Goal: Contribute content: Contribute content

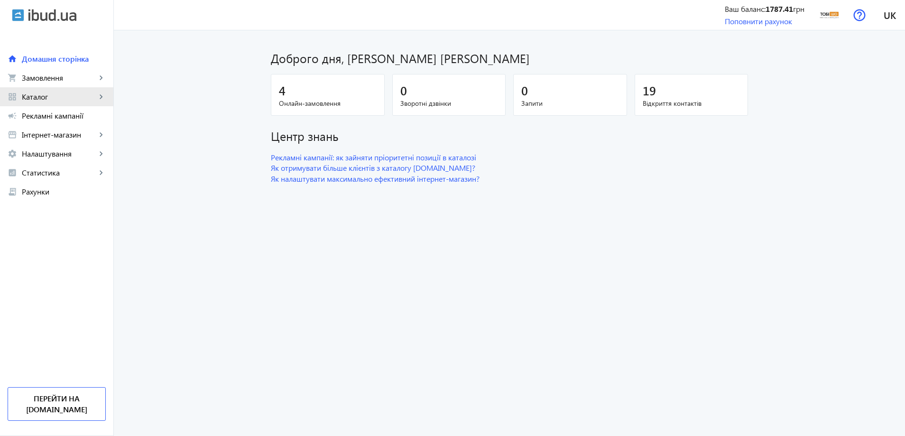
click at [44, 92] on span "Каталог" at bounding box center [59, 96] width 74 height 9
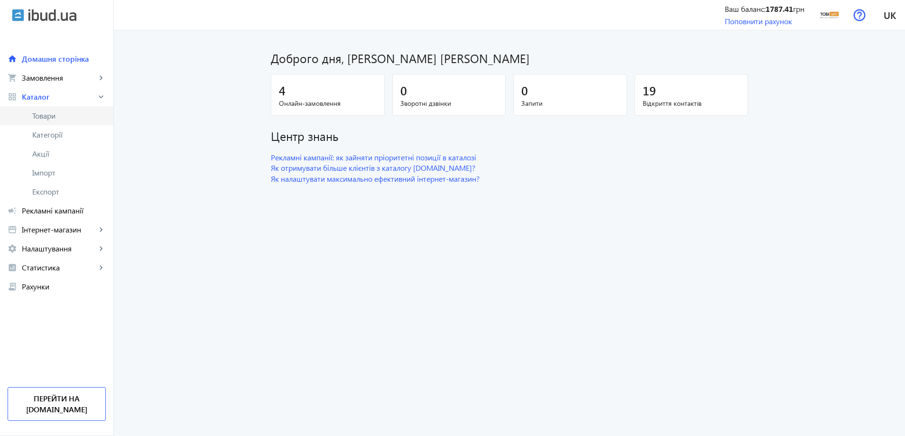
click at [58, 114] on span "Товари" at bounding box center [68, 115] width 73 height 9
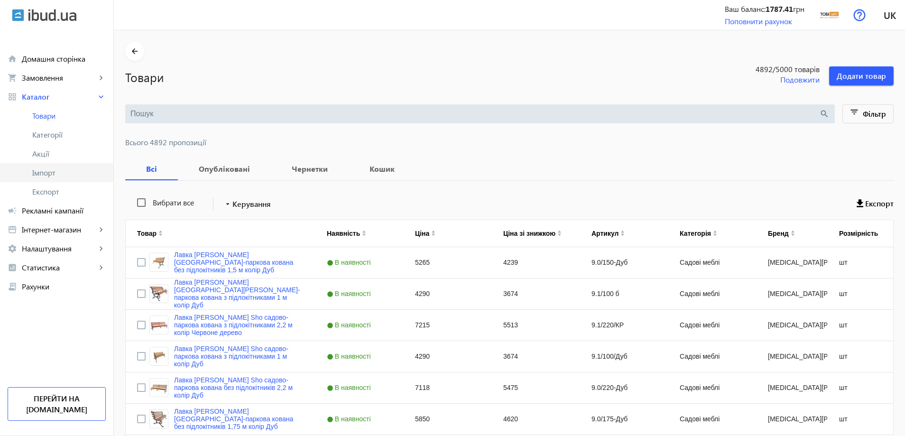
click at [62, 175] on span "Імпорт" at bounding box center [68, 172] width 73 height 9
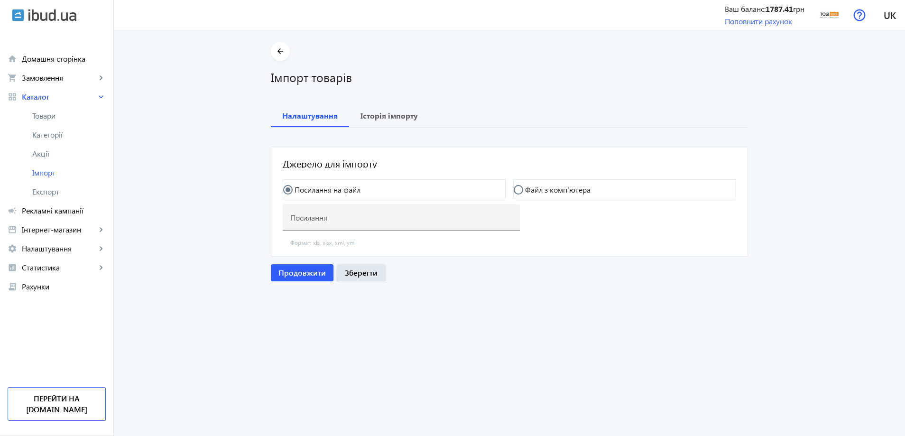
type input "[URL][DOMAIN_NAME]"
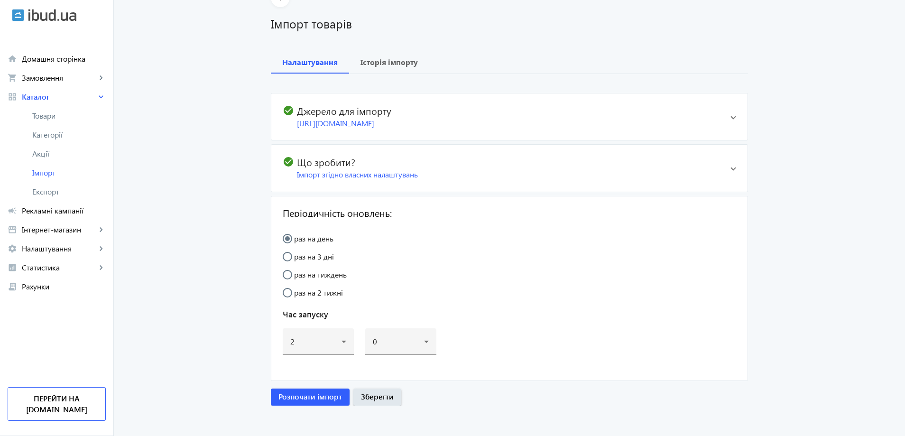
scroll to position [55, 0]
click at [307, 401] on span "button" at bounding box center [310, 395] width 79 height 23
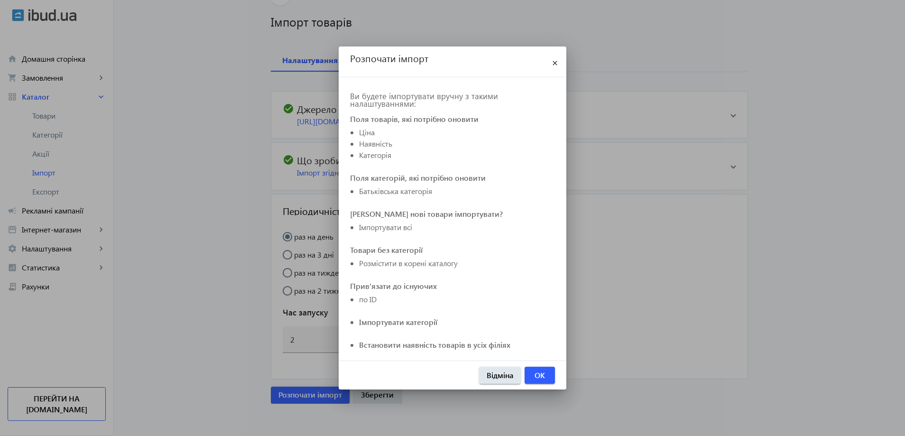
scroll to position [0, 0]
click at [542, 374] on span "OK" at bounding box center [539, 375] width 10 height 10
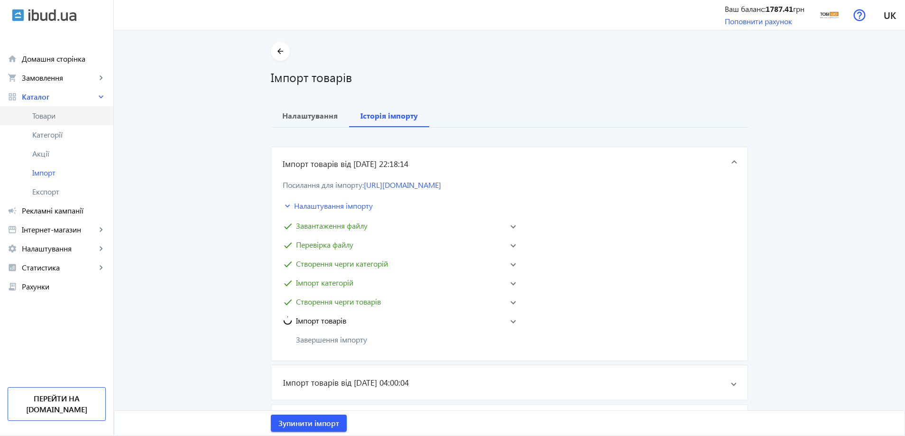
click at [46, 117] on span "Товари" at bounding box center [68, 115] width 73 height 9
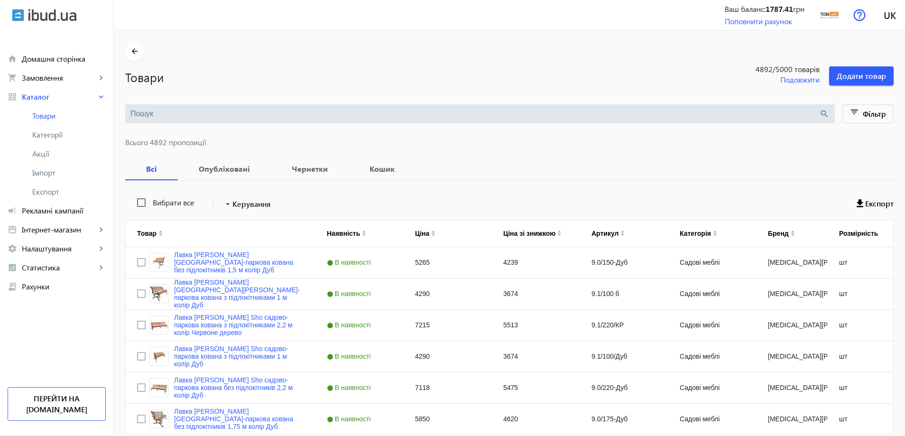
click at [189, 115] on input "search" at bounding box center [474, 114] width 689 height 10
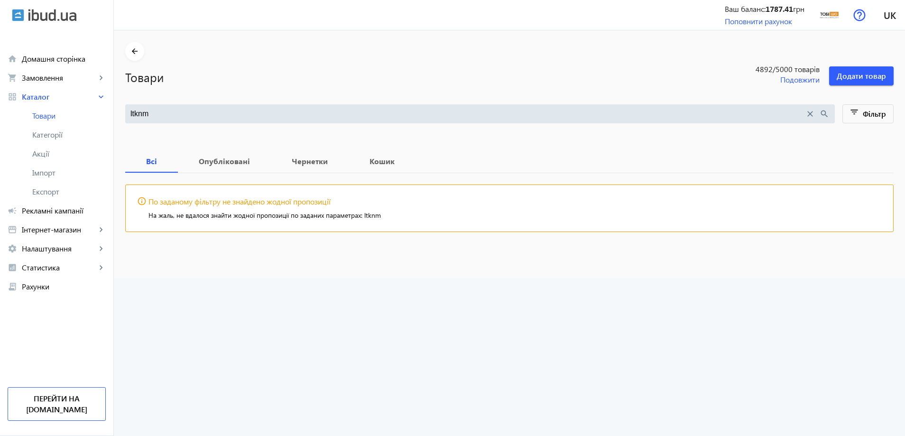
drag, startPoint x: 187, startPoint y: 115, endPoint x: 178, endPoint y: 111, distance: 10.0
click at [178, 111] on input "ltknm" at bounding box center [467, 114] width 674 height 10
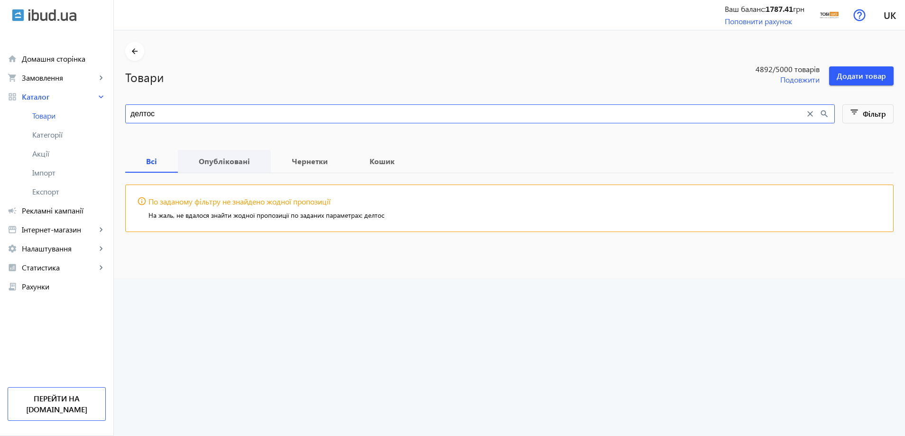
click at [228, 161] on b "Опубліковані" at bounding box center [224, 161] width 70 height 8
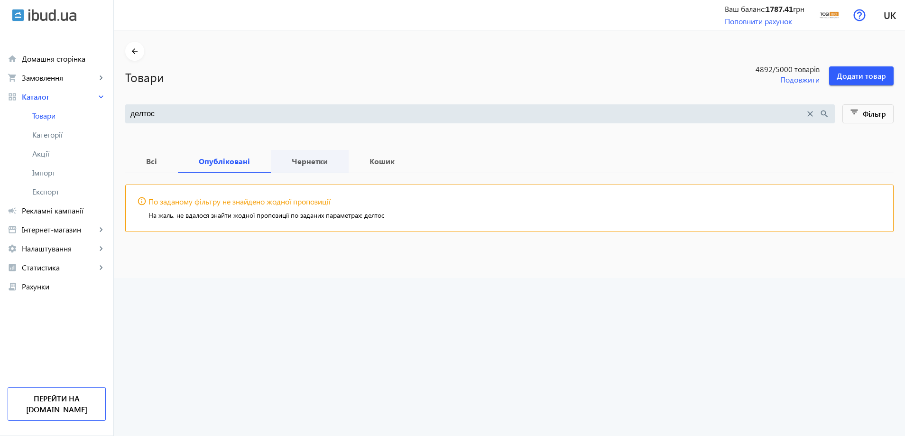
click at [288, 160] on b "Чернетки" at bounding box center [309, 161] width 55 height 8
click at [150, 164] on b "Всі" at bounding box center [152, 161] width 30 height 8
click at [209, 117] on input "делтос" at bounding box center [467, 114] width 674 height 10
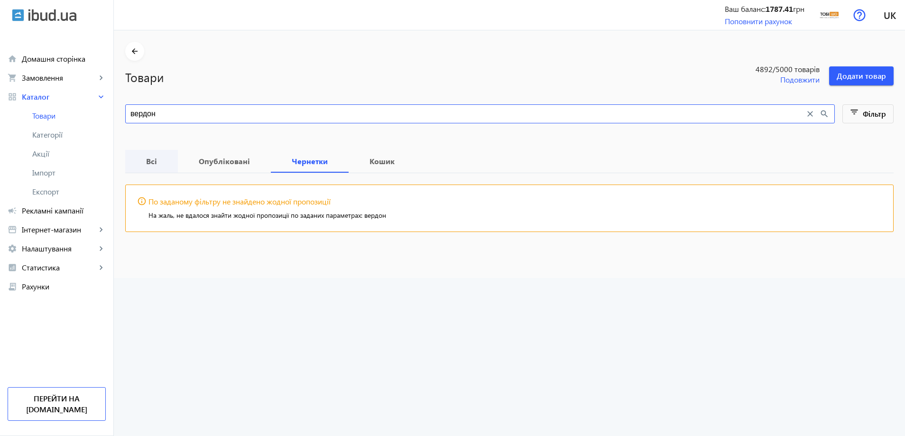
click at [148, 162] on b "Всі" at bounding box center [152, 161] width 30 height 8
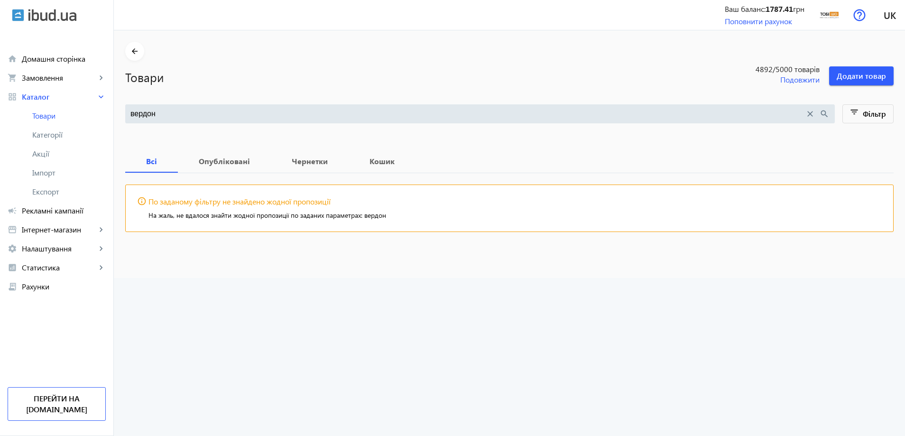
click at [175, 129] on div at bounding box center [509, 130] width 768 height 15
click at [181, 115] on input "вердон" at bounding box center [467, 114] width 674 height 10
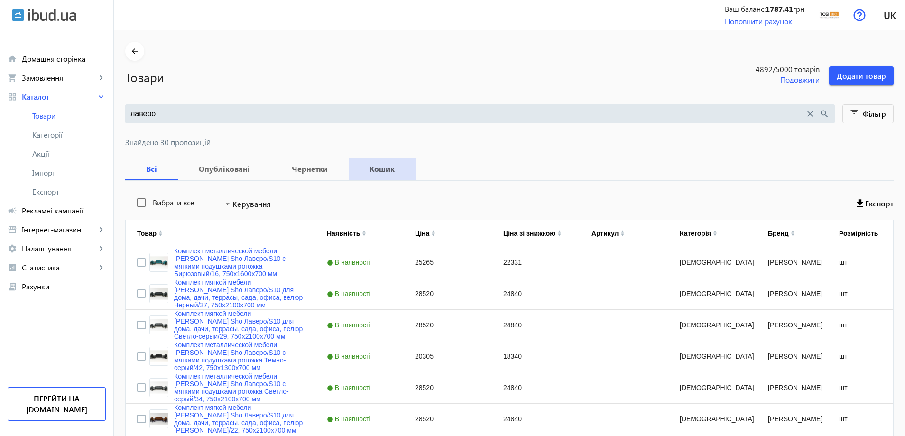
click at [373, 165] on b "Кошик" at bounding box center [382, 169] width 44 height 8
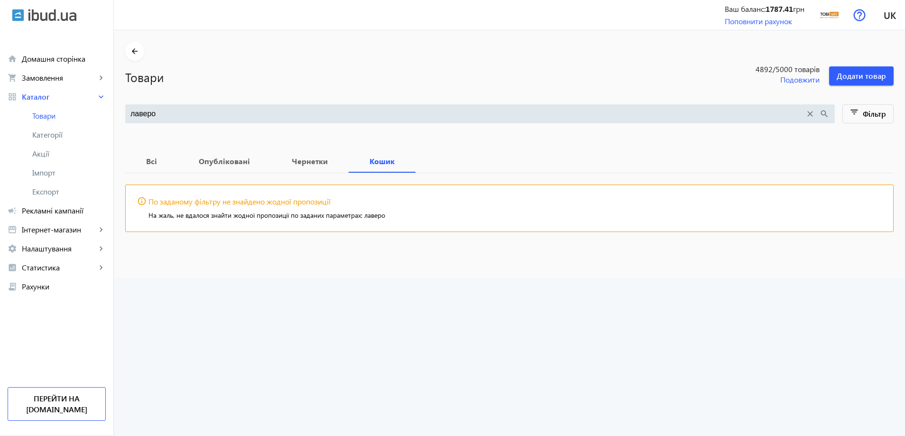
click at [182, 117] on input "лаверо" at bounding box center [467, 114] width 674 height 10
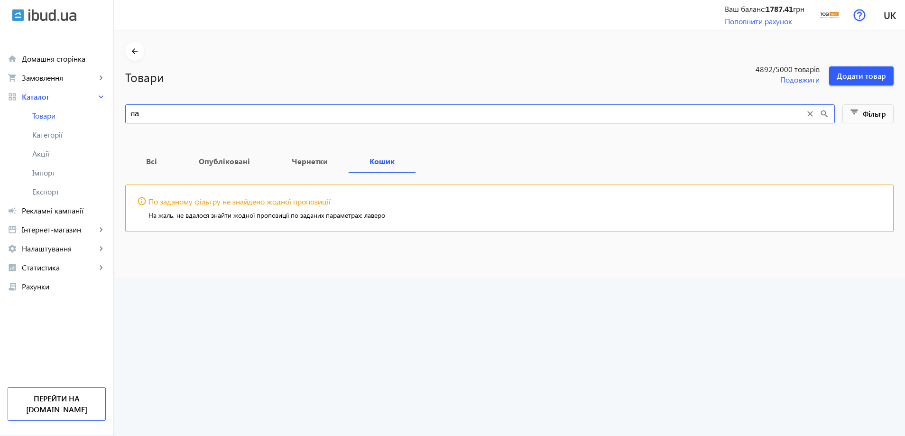
type input "л"
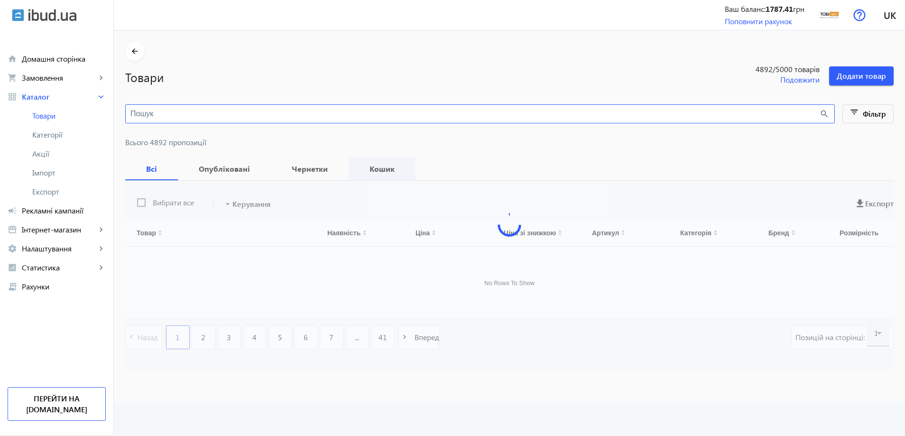
click at [362, 168] on b "Кошик" at bounding box center [382, 169] width 44 height 8
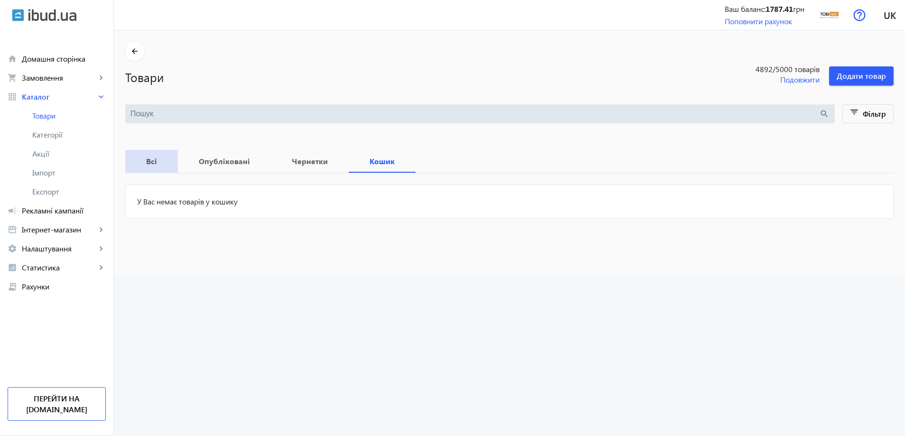
click at [149, 164] on b "Всі" at bounding box center [152, 161] width 30 height 8
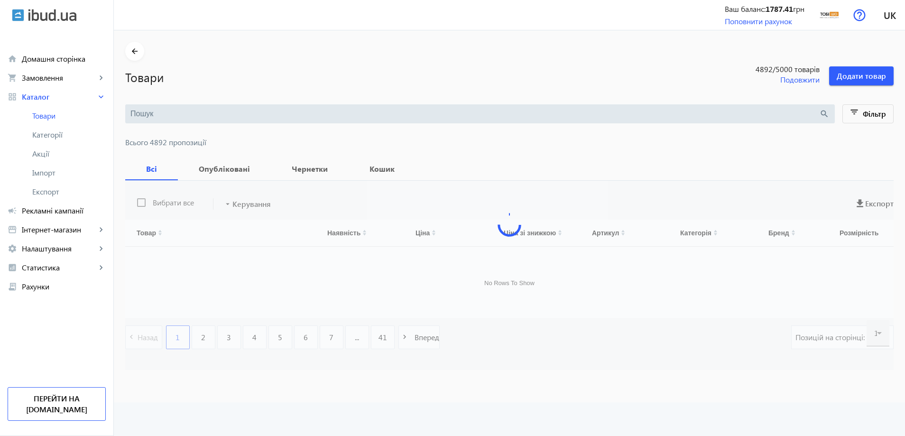
click at [168, 103] on main "arrow_back Товари 4892 /5000 товарів Подовжити Додати товар search filter_list …" at bounding box center [509, 206] width 791 height 328
click at [161, 114] on input "search" at bounding box center [474, 114] width 689 height 10
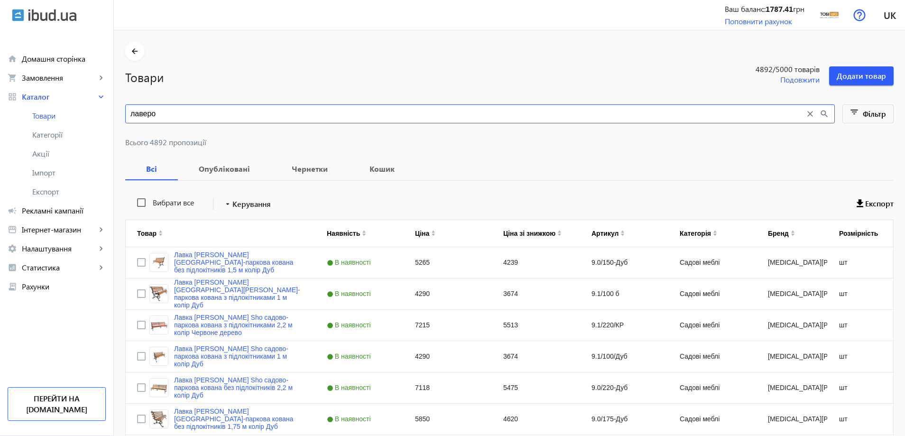
type input "лаверо"
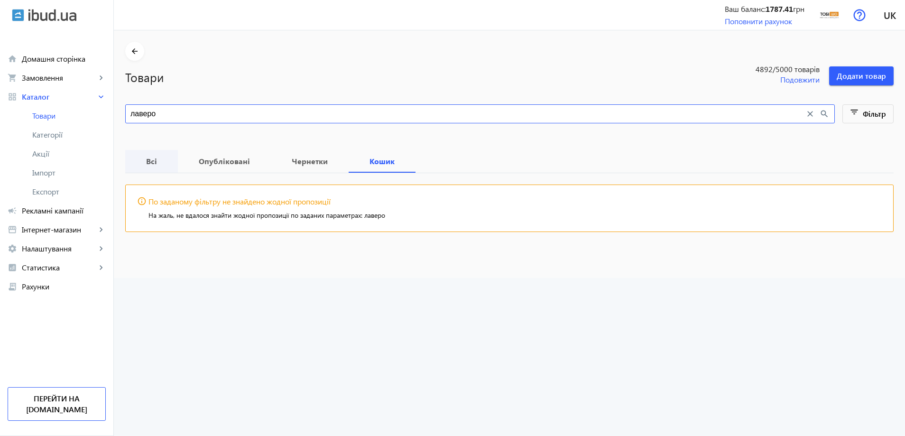
click at [145, 161] on b "Всі" at bounding box center [152, 161] width 30 height 8
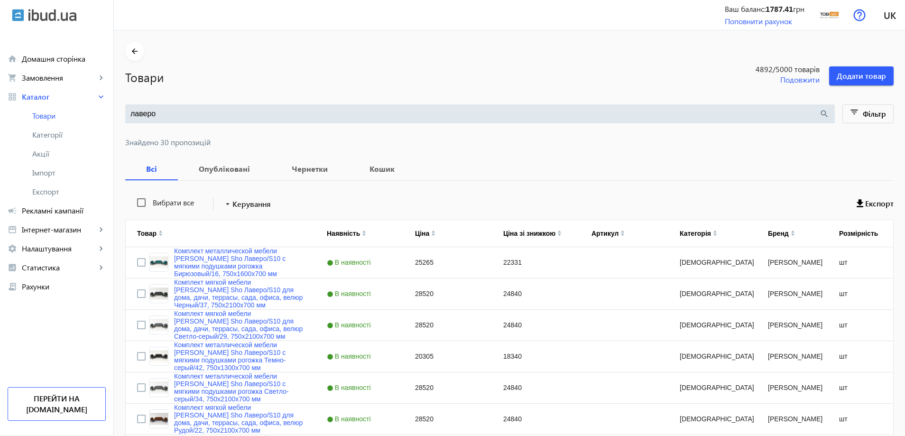
click at [175, 118] on input "лаверо" at bounding box center [474, 114] width 689 height 10
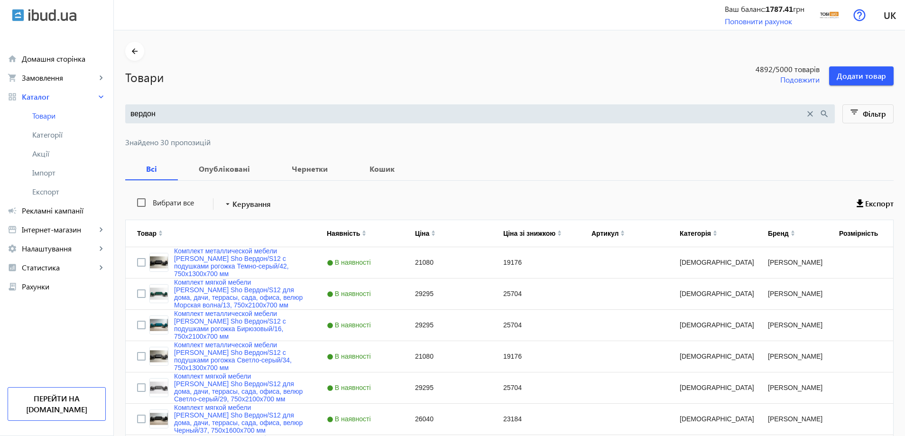
click at [274, 118] on input "вердон" at bounding box center [467, 114] width 674 height 10
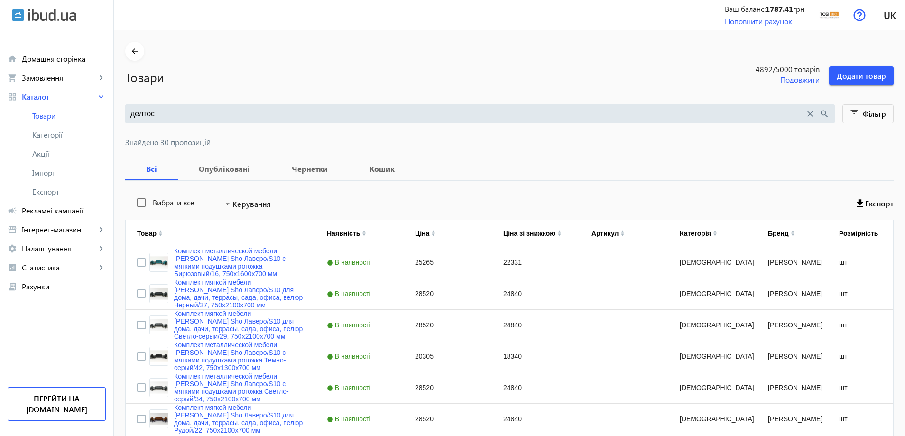
type input "делтос"
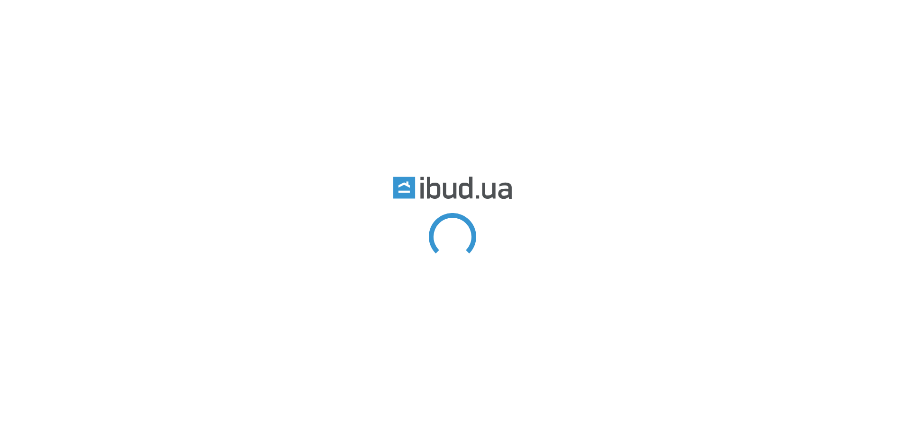
type input "делтос"
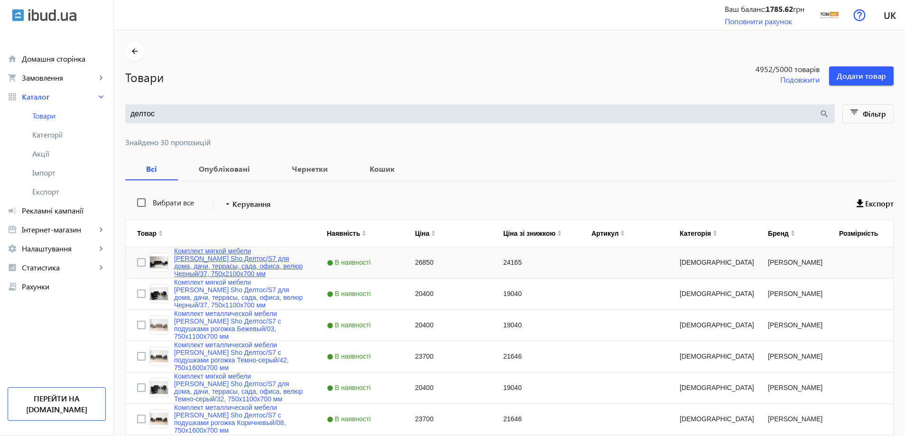
click at [223, 258] on link "Комплект мягкой мебели Tobi Sho Делтос/S7 для дома, дачи, террасы, сада, офиса,…" at bounding box center [239, 262] width 130 height 30
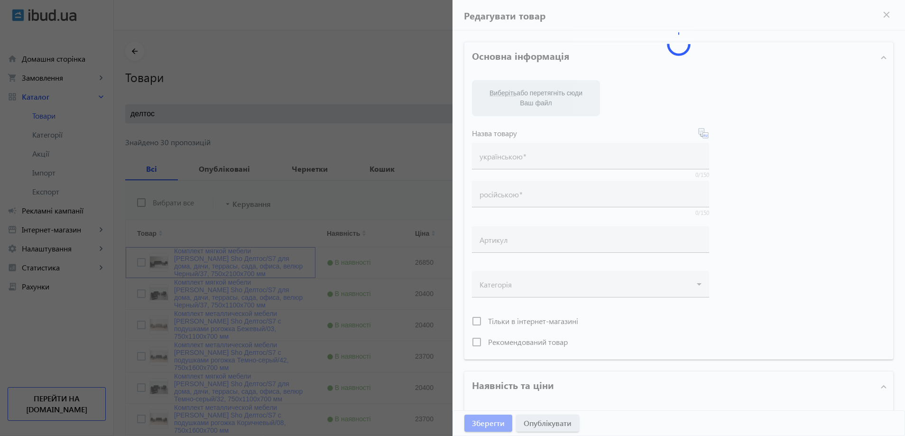
type input "Комплект мягкой мебели Tobi Sho Делтос/S7 для дома, дачи, террасы, сада, офиса,…"
type input "26850"
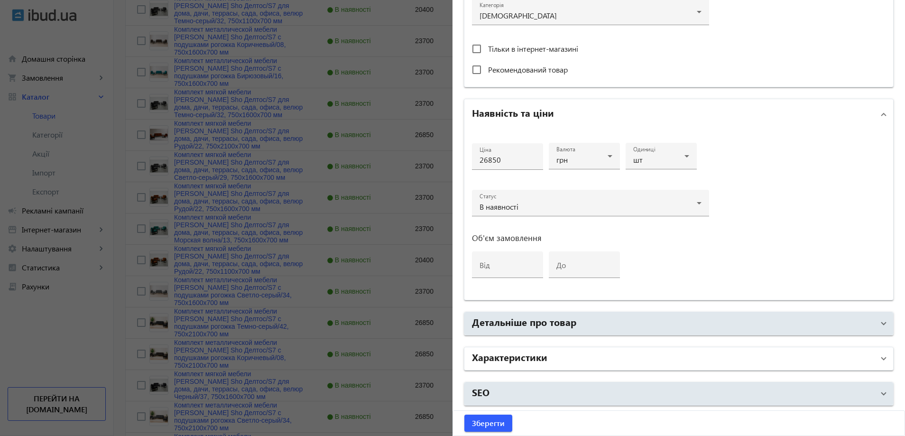
scroll to position [379, 0]
click at [537, 358] on h2 "Характеристики" at bounding box center [509, 356] width 75 height 13
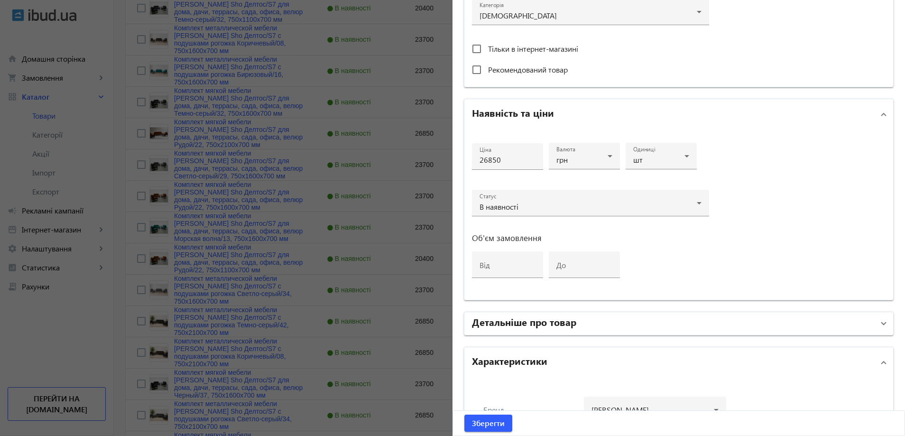
scroll to position [450, 0]
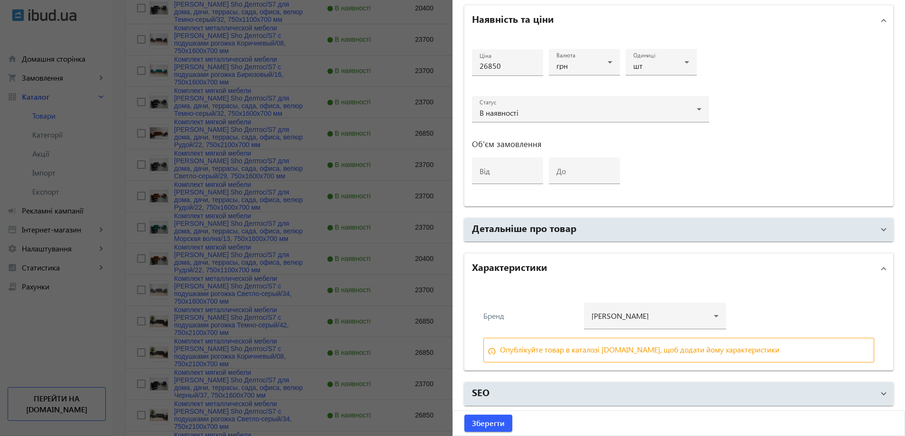
click at [359, 270] on div at bounding box center [452, 218] width 905 height 436
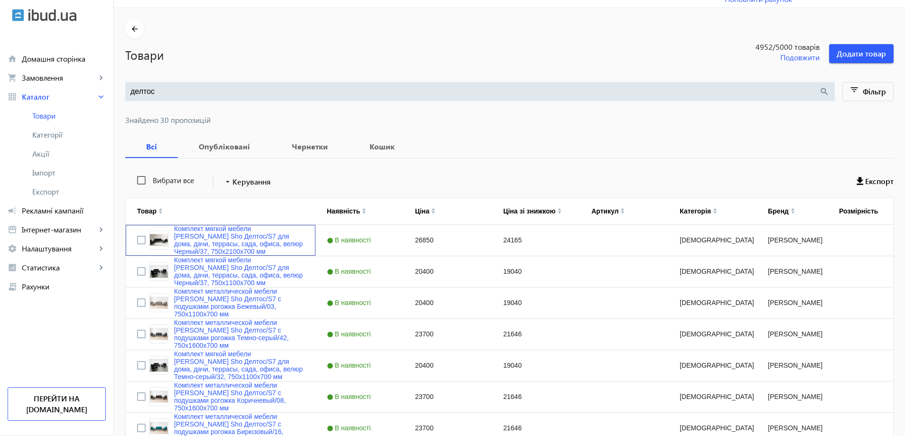
scroll to position [0, 0]
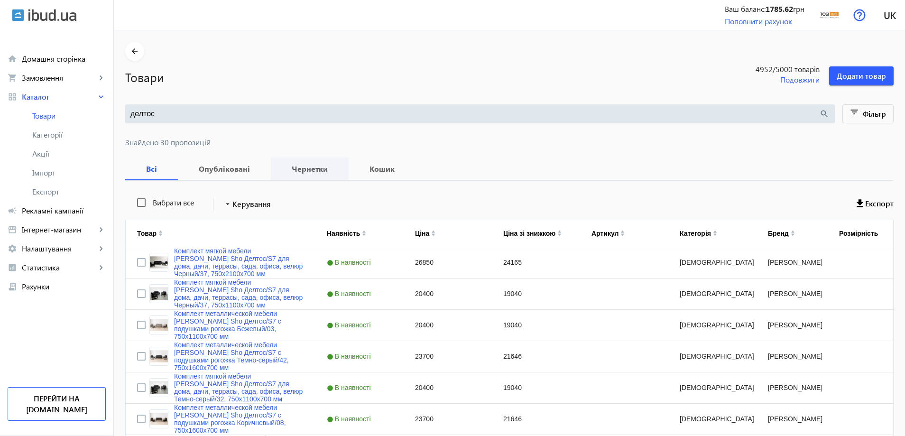
click at [296, 173] on b "Чернетки" at bounding box center [309, 169] width 55 height 8
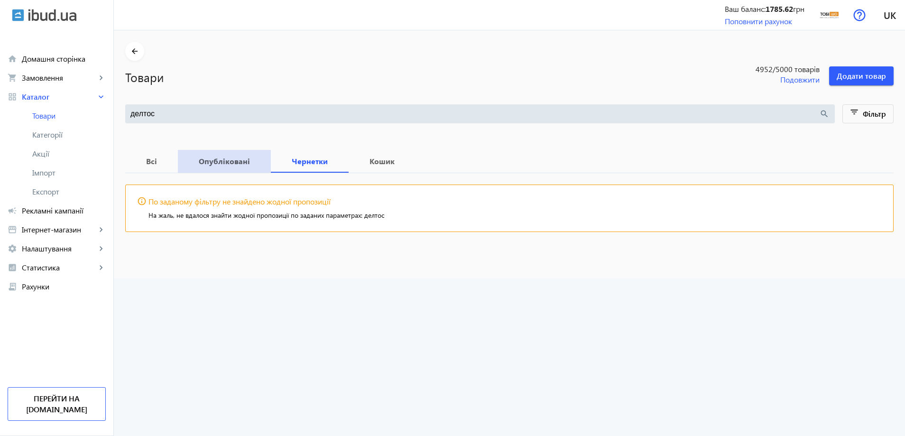
click at [225, 162] on b "Опубліковані" at bounding box center [224, 161] width 70 height 8
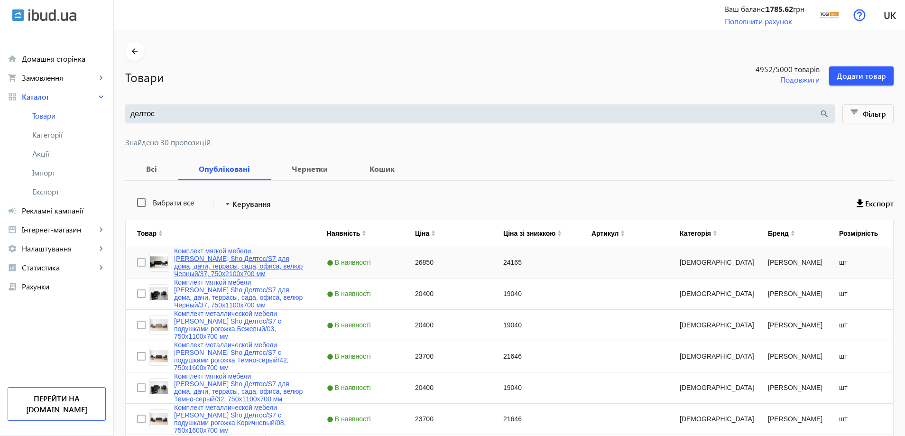
click at [206, 261] on link "Комплект мягкой мебели Tobi Sho Делтос/S7 для дома, дачи, террасы, сада, офиса,…" at bounding box center [239, 262] width 130 height 30
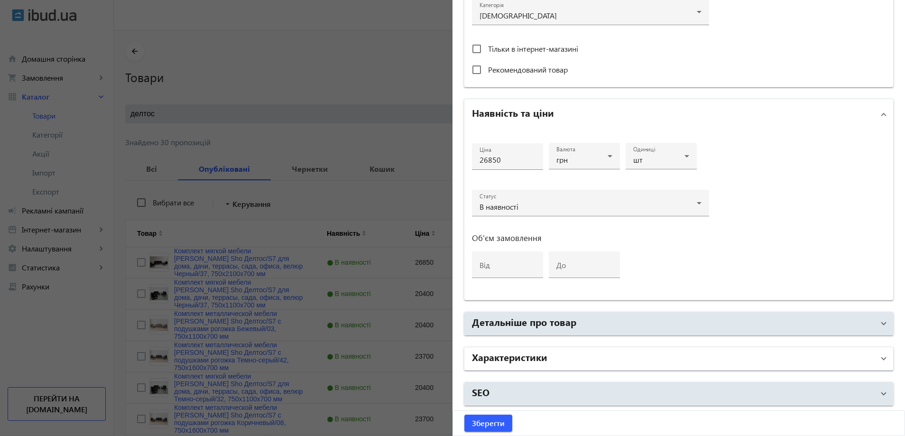
click at [559, 361] on mat-panel-title "Характеристики" at bounding box center [673, 358] width 402 height 17
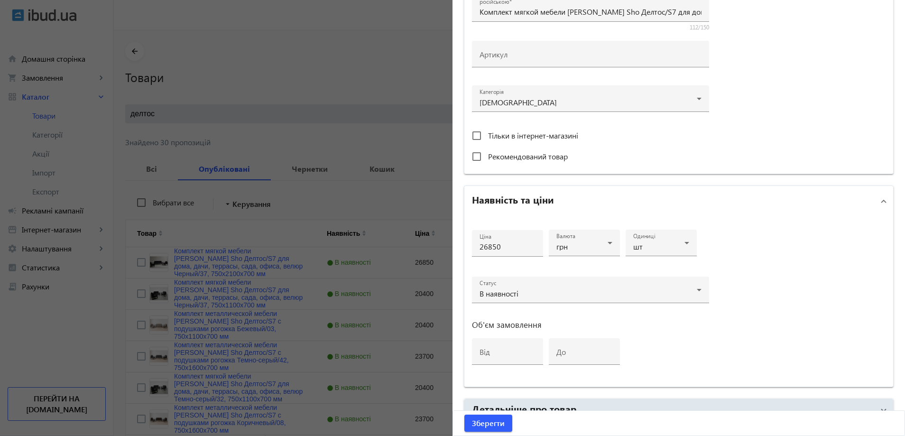
scroll to position [260, 0]
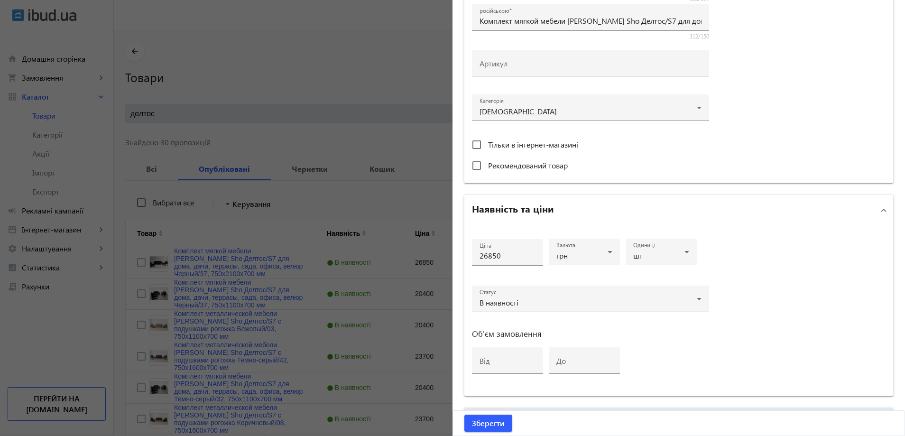
click at [396, 129] on div at bounding box center [452, 218] width 905 height 436
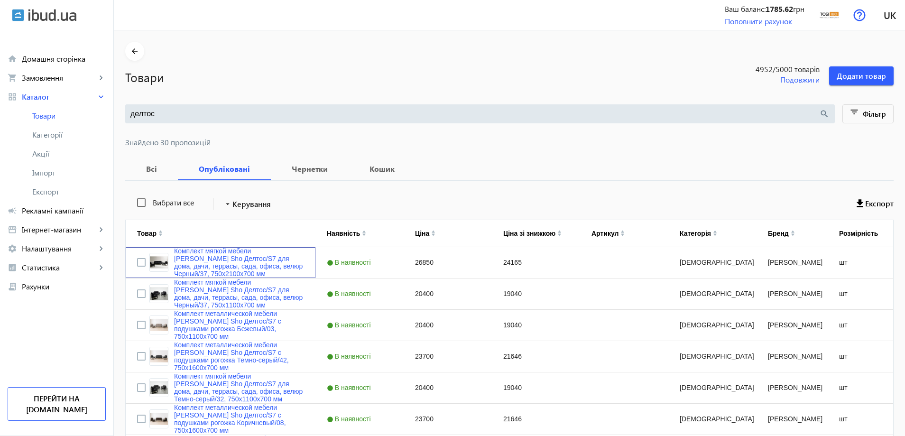
scroll to position [0, 0]
click at [184, 111] on input "делтос" at bounding box center [474, 114] width 689 height 10
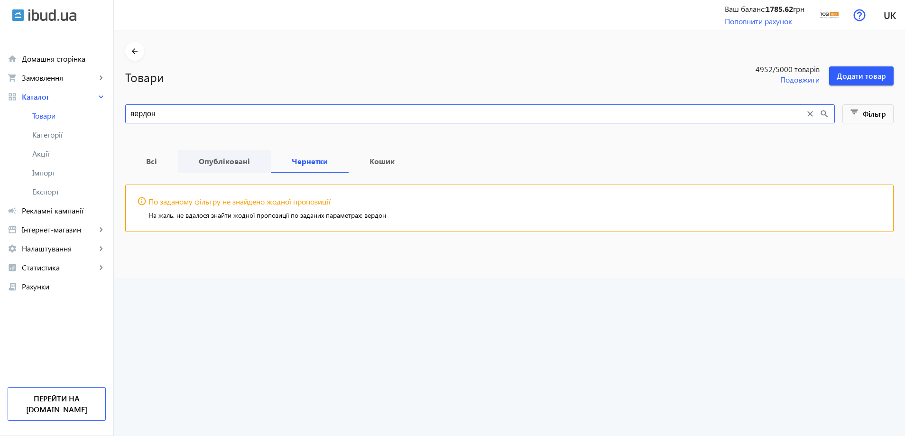
click at [235, 161] on b "Опубліковані" at bounding box center [224, 161] width 70 height 8
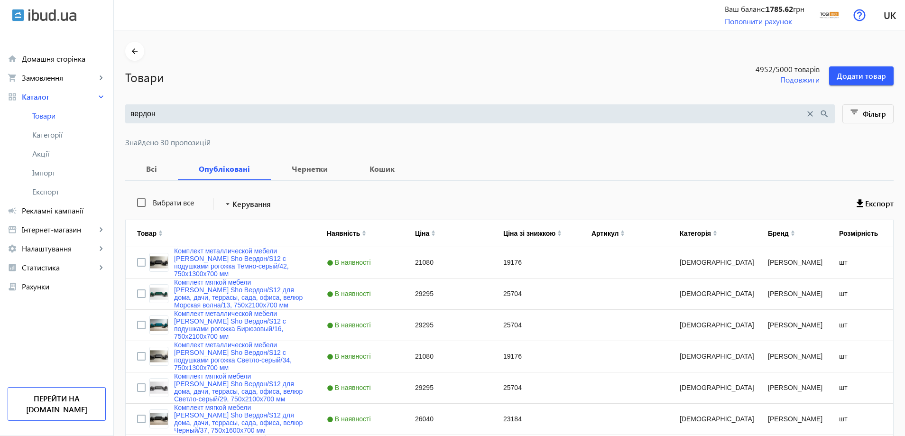
click at [193, 119] on div "вердон close search" at bounding box center [479, 113] width 709 height 19
click at [196, 110] on input "вердон" at bounding box center [467, 114] width 674 height 10
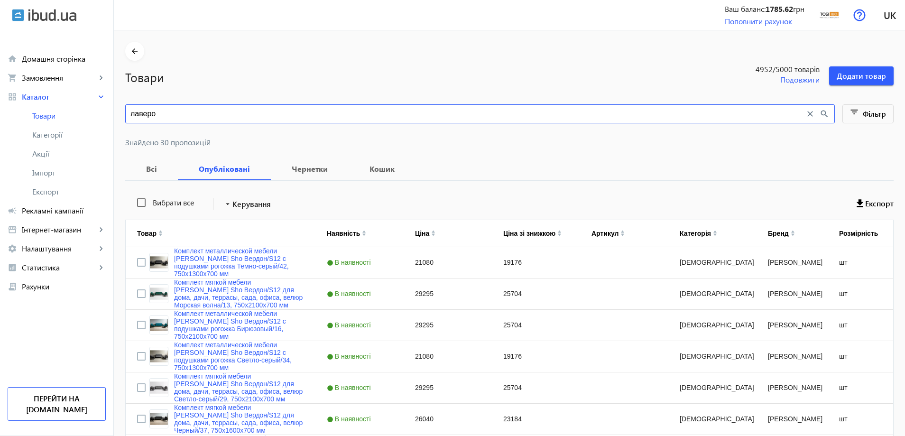
type input "лаверо"
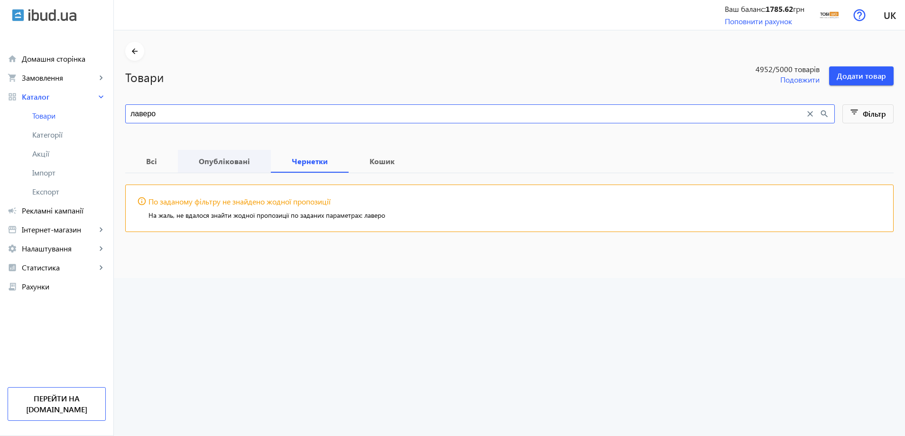
click at [193, 162] on b "Опубліковані" at bounding box center [224, 161] width 70 height 8
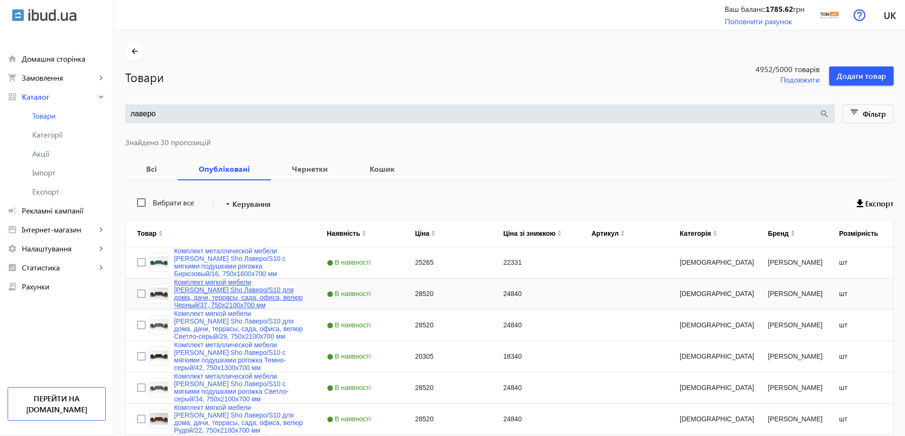
click at [225, 296] on link "Комплект мягкой мебели [PERSON_NAME] Sho Лаверо/S10 для дома, дачи, террасы, са…" at bounding box center [239, 293] width 130 height 30
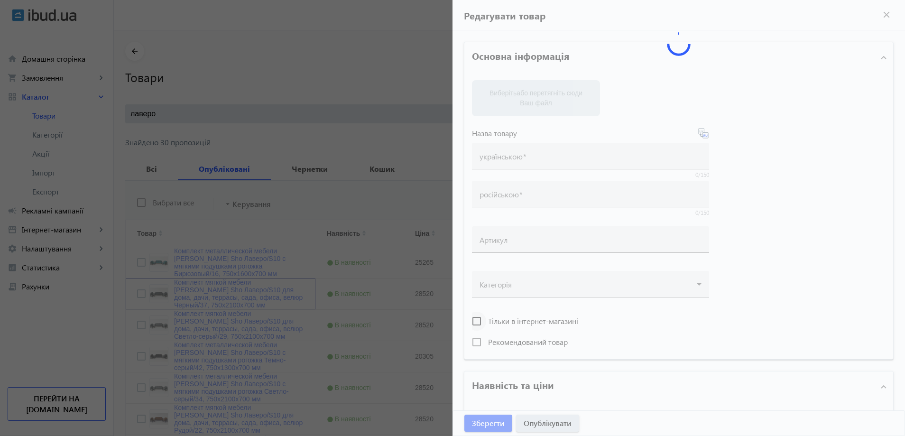
type input "Комплект мягкой мебели [PERSON_NAME] Sho Лаверо/S10 для дома, дачи, террасы, са…"
type input "28520"
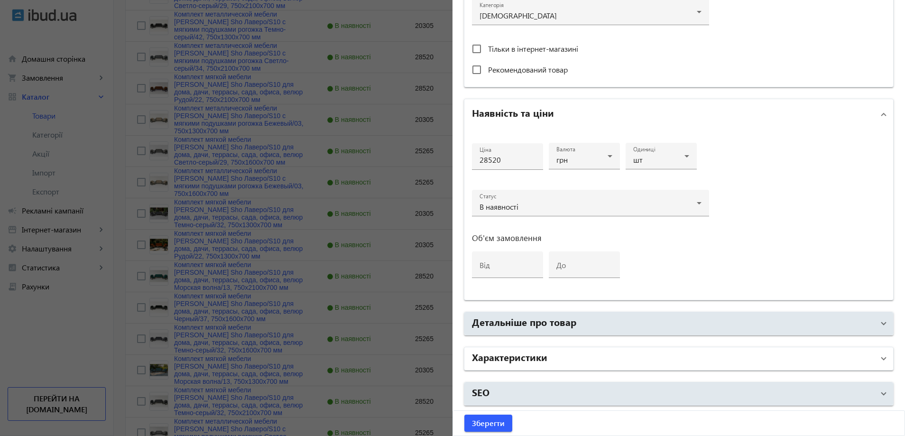
scroll to position [332, 0]
click at [543, 366] on mat-panel-title "Характеристики" at bounding box center [673, 358] width 402 height 17
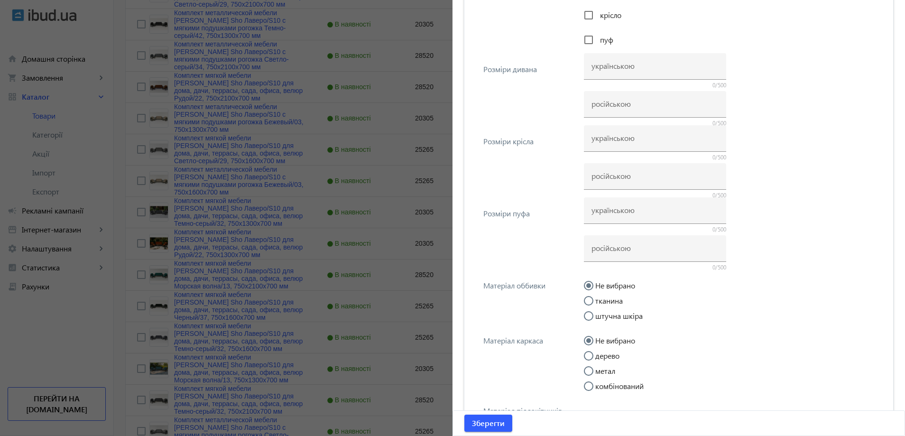
scroll to position [877, 0]
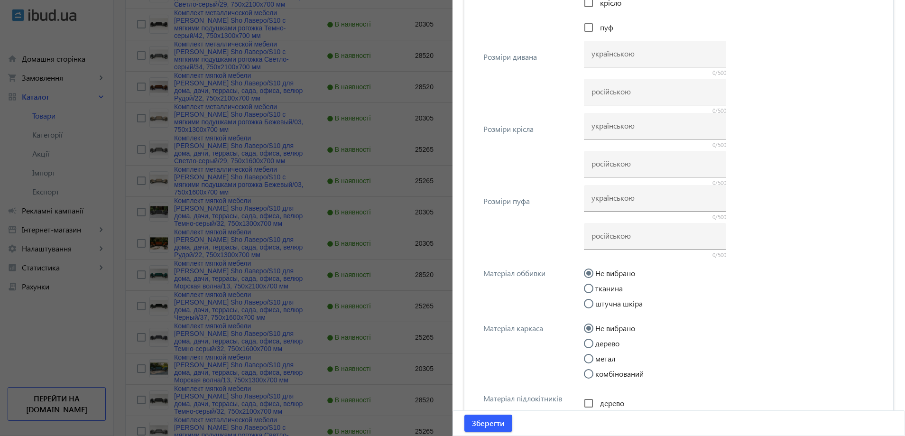
click at [403, 275] on div at bounding box center [452, 218] width 905 height 436
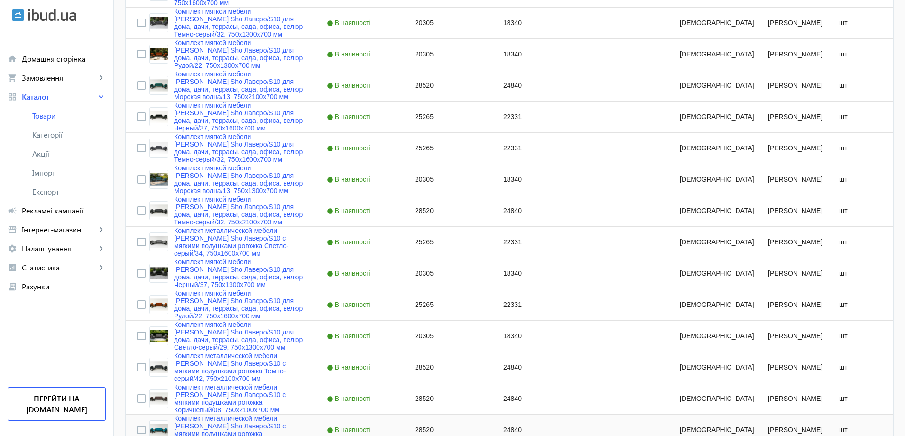
scroll to position [692, 0]
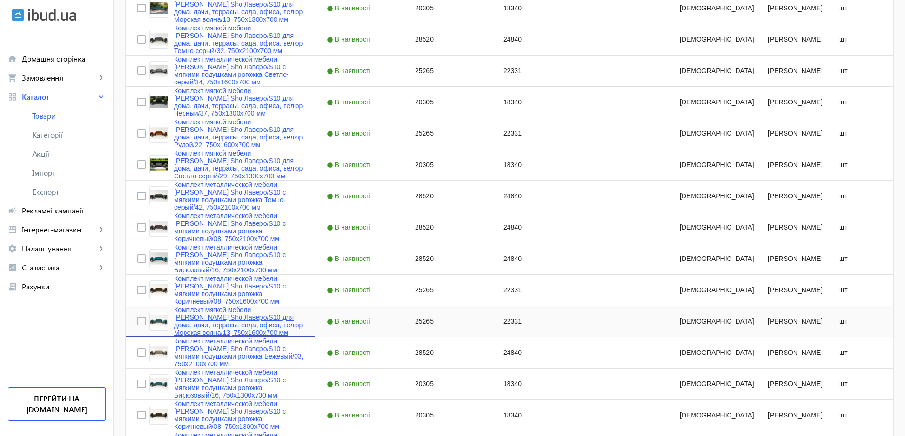
click at [210, 334] on link "Комплект мягкой мебели [PERSON_NAME] Sho Лаверо/S10 для дома, дачи, террасы, са…" at bounding box center [239, 321] width 130 height 30
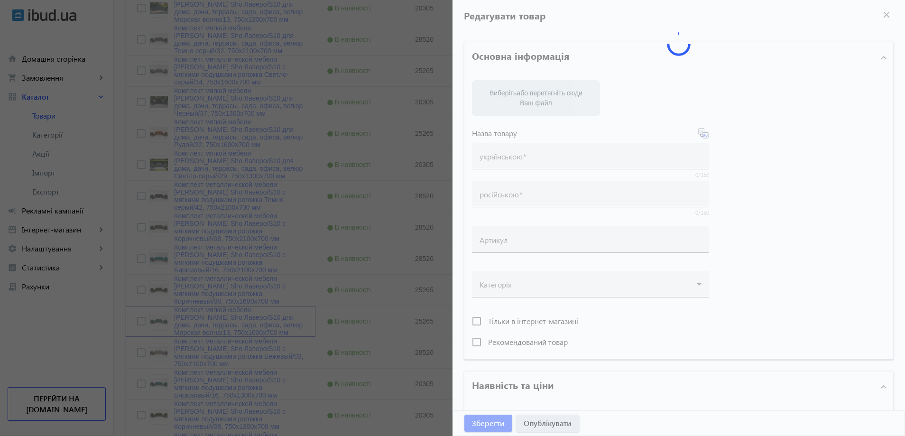
type input "Комплект мягкой мебели [PERSON_NAME] Sho Лаверо/S10 для дома, дачи, террасы, са…"
type input "25265"
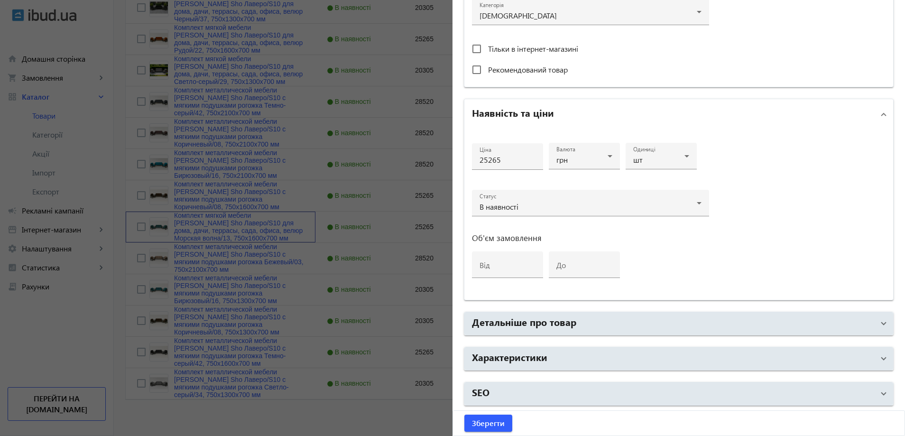
scroll to position [794, 0]
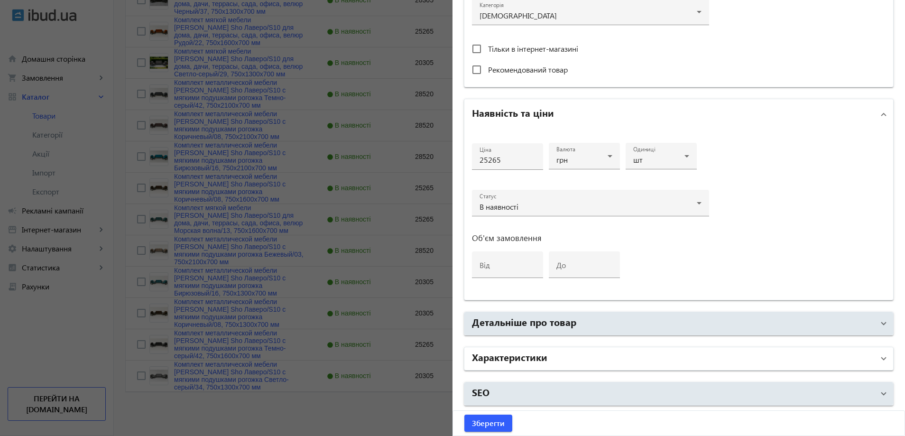
click at [528, 351] on h2 "Характеристики" at bounding box center [509, 356] width 75 height 13
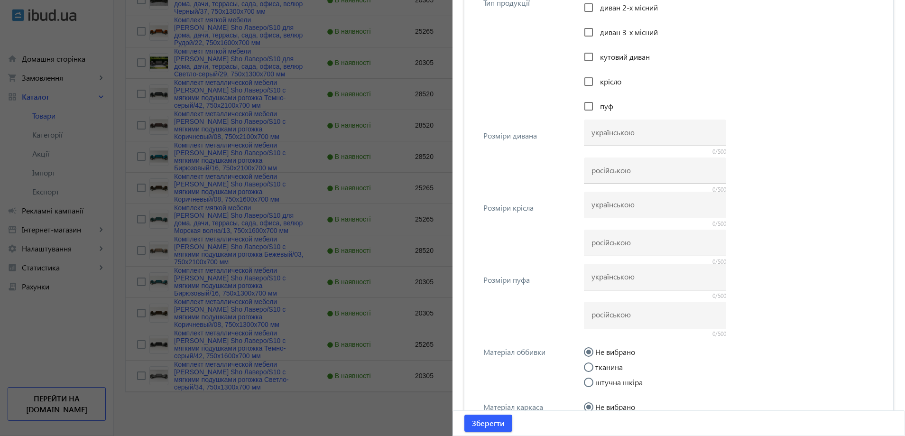
scroll to position [785, 0]
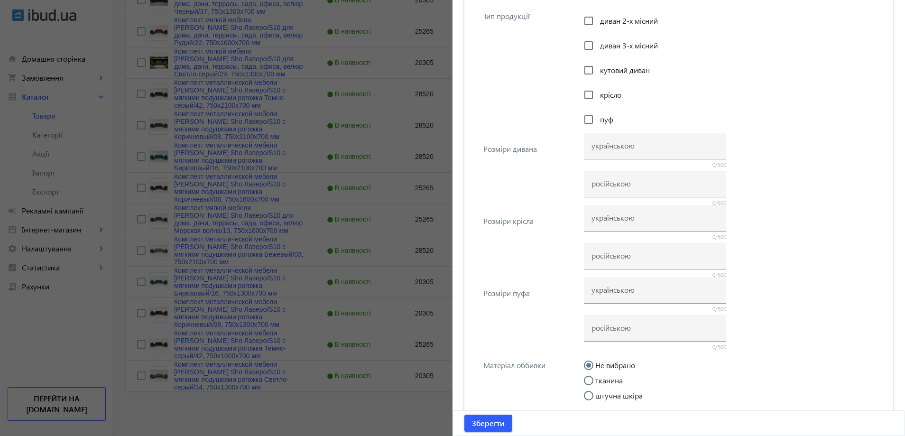
click at [228, 235] on div at bounding box center [452, 218] width 905 height 436
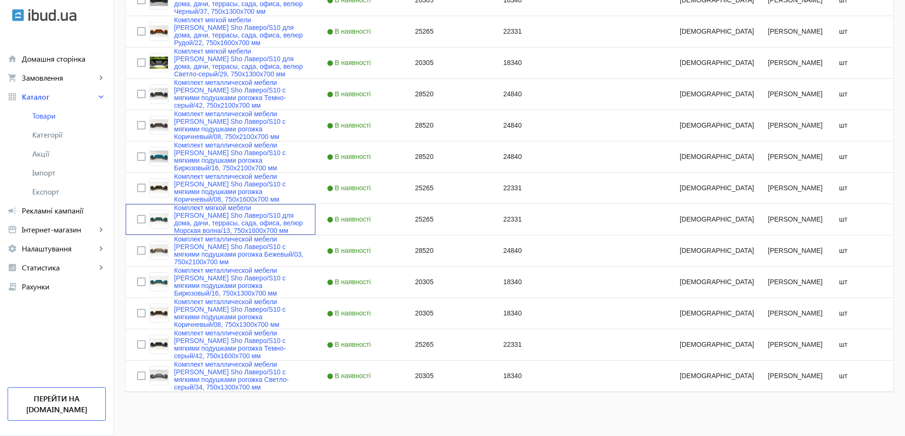
scroll to position [0, 0]
click at [209, 386] on link "Комплект металлической мебели [PERSON_NAME] Sho Лаверо/S10 с мягкими подушками …" at bounding box center [239, 375] width 130 height 30
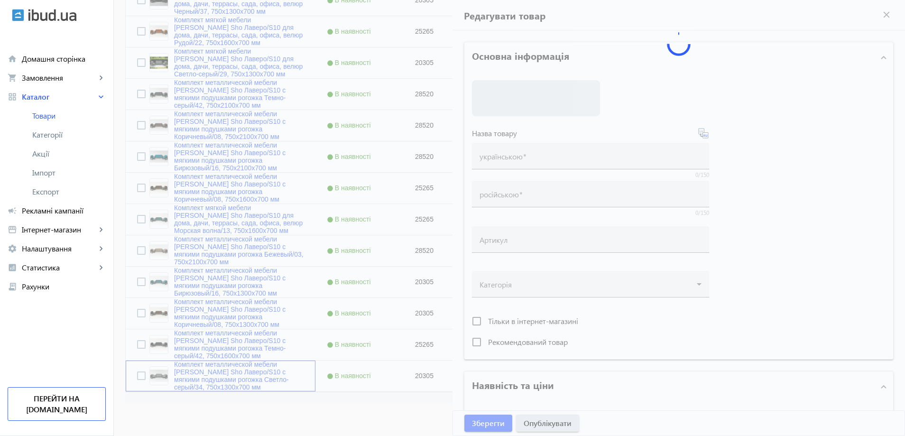
type input "Комплект металлической мебели [PERSON_NAME] Sho Лаверо/S10 с мягкими подушками …"
type input "20305"
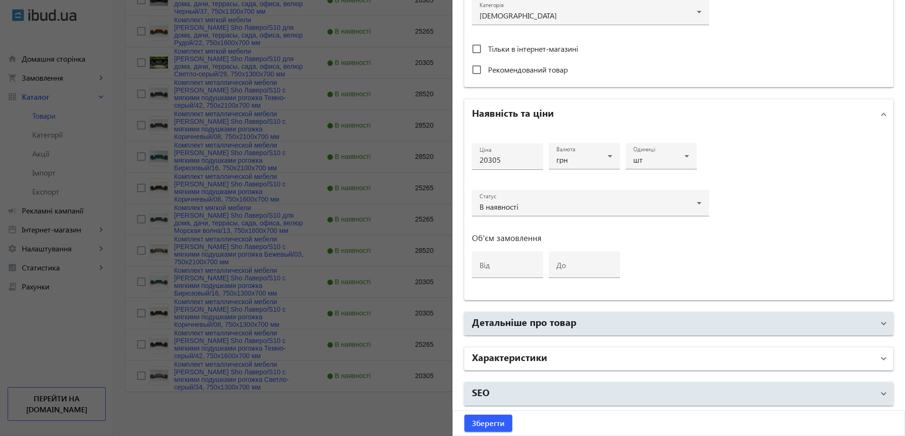
click at [516, 358] on h2 "Характеристики" at bounding box center [509, 356] width 75 height 13
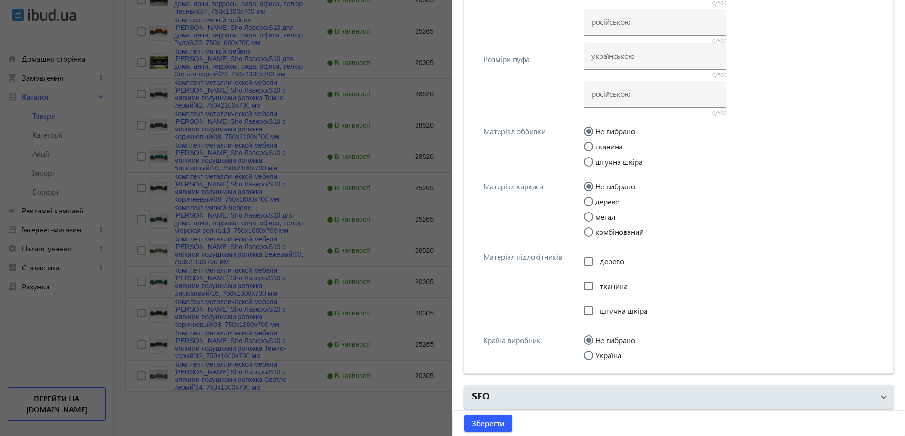
scroll to position [1022, 0]
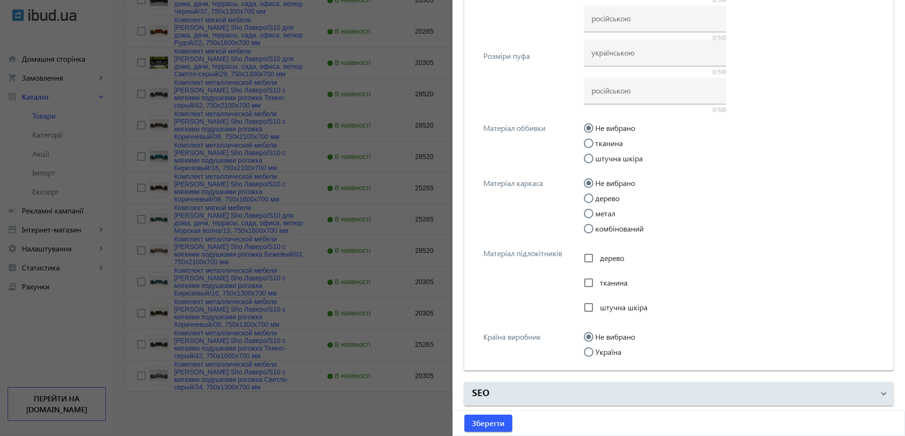
click at [327, 197] on div at bounding box center [452, 218] width 905 height 436
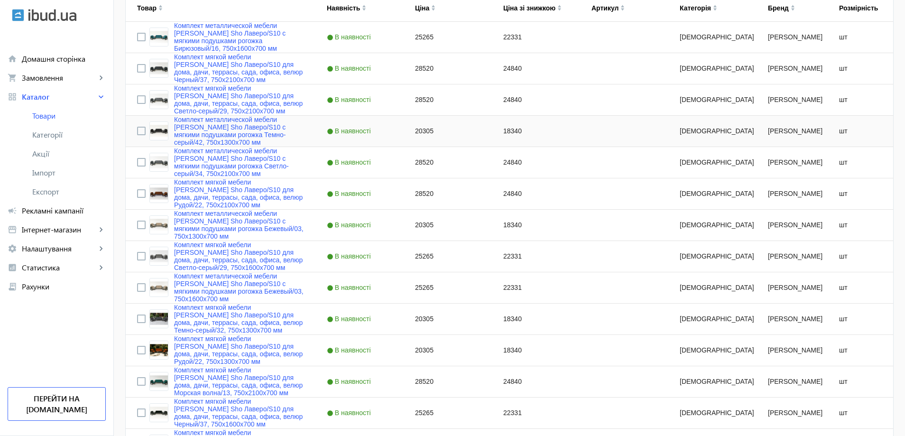
scroll to position [0, 0]
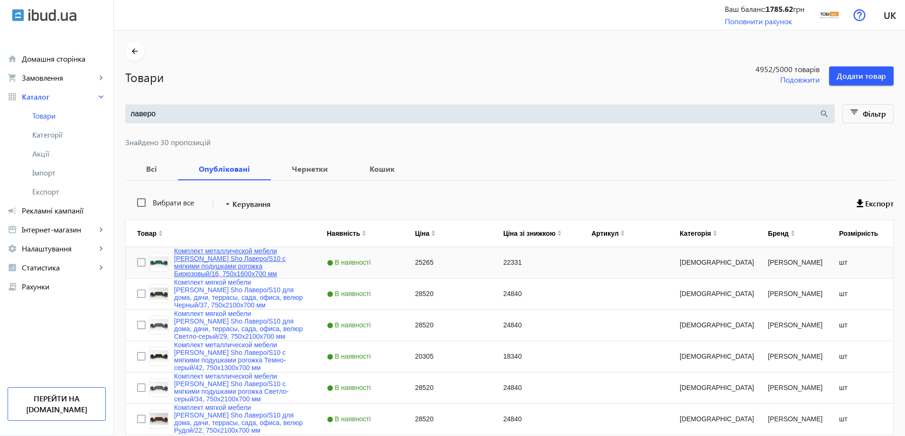
click at [227, 257] on link "Комплект металлической мебели [PERSON_NAME] Sho Лаверо/S10 с мягкими подушками …" at bounding box center [239, 262] width 130 height 30
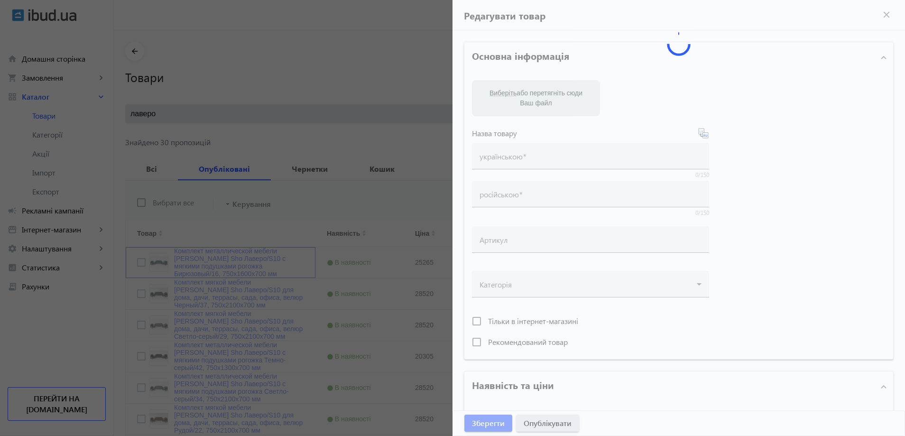
type input "Комплект металлической мебели [PERSON_NAME] Sho Лаверо/S10 с мягкими подушками …"
type input "25265"
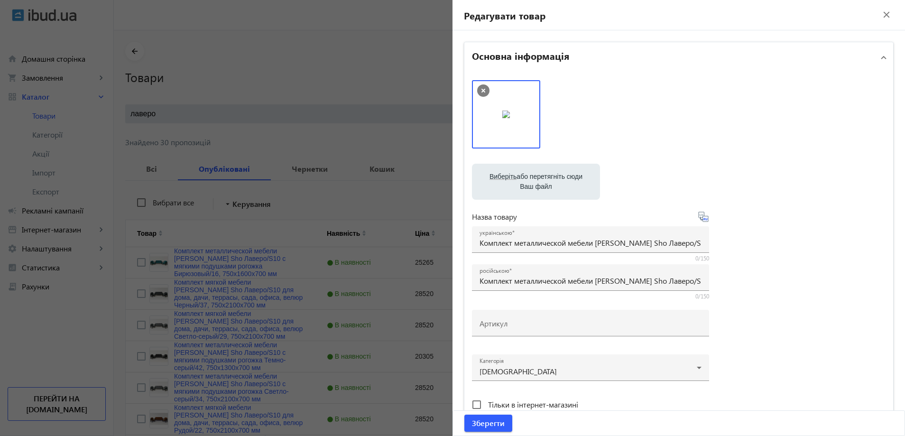
click at [546, 158] on div "Виберіть або перетягніть сюди Ваш файл 30519689d35ffa311b0338024961925-e2ff8667…" at bounding box center [678, 257] width 413 height 355
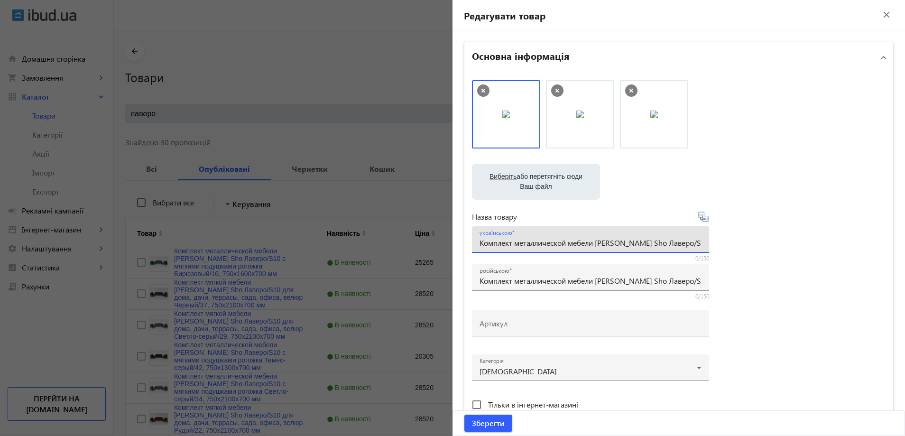
click at [546, 244] on input "Комплект металлической мебели [PERSON_NAME] Sho Лаверо/S10 с мягкими подушками …" at bounding box center [590, 243] width 222 height 10
click at [196, 107] on div at bounding box center [452, 218] width 905 height 436
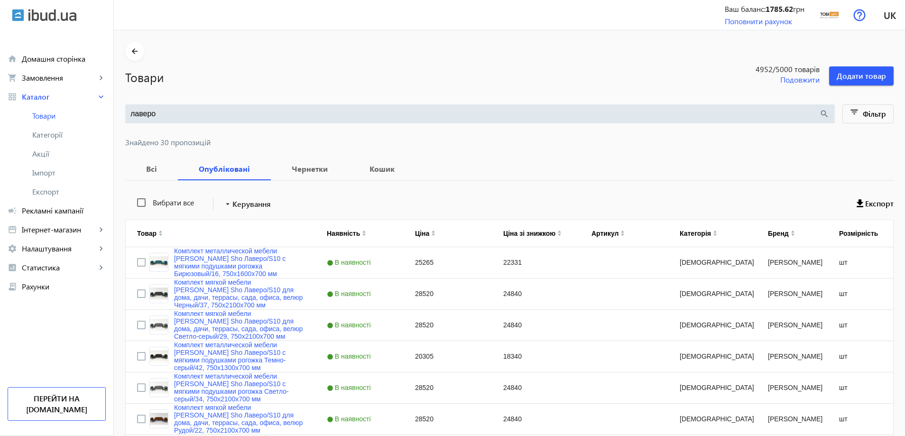
click at [194, 112] on div at bounding box center [452, 218] width 905 height 436
click at [191, 114] on input "лаверо" at bounding box center [474, 114] width 689 height 10
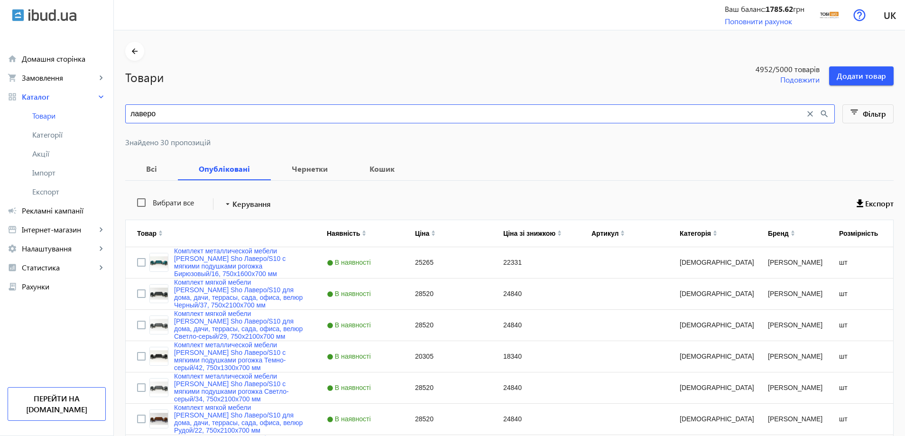
paste input "омплект металлической мебели Tobi Sho Лаверо/S10 с мягкими подушками рогожка Би…"
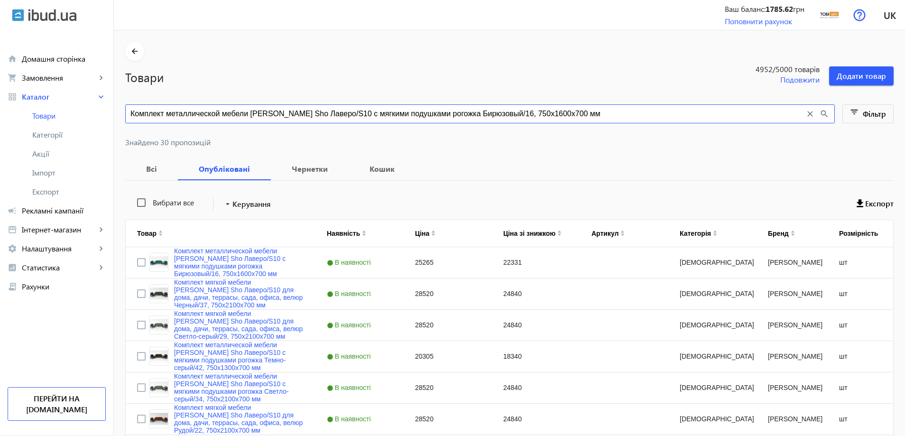
type input "Комплект металлической мебели [PERSON_NAME] Sho Лаверо/S10 с мягкими подушками …"
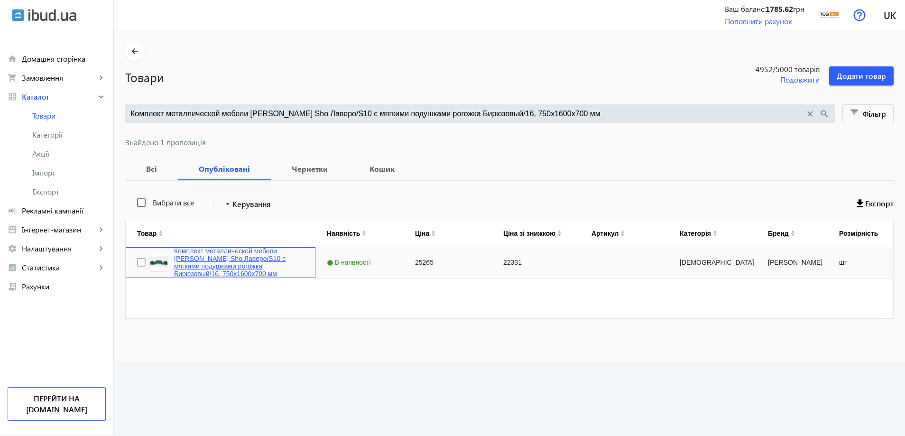
click at [228, 258] on link "Комплект металлической мебели [PERSON_NAME] Sho Лаверо/S10 с мягкими подушками …" at bounding box center [239, 262] width 130 height 30
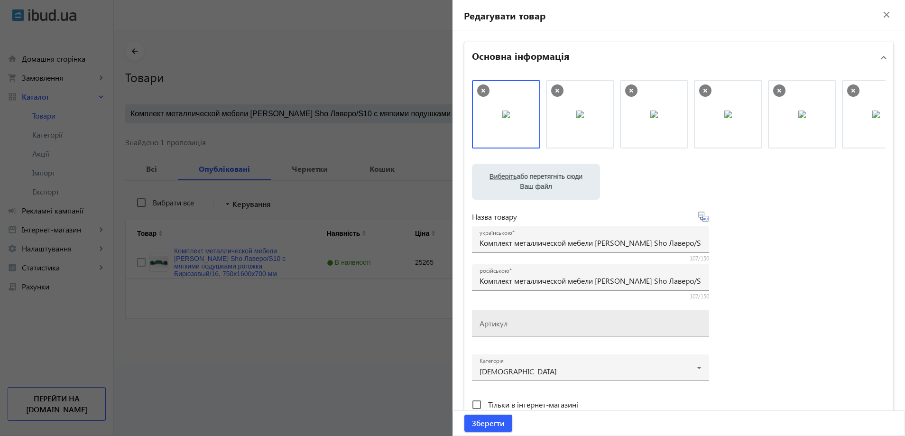
click at [506, 315] on div "Артикул" at bounding box center [590, 323] width 222 height 27
paste input "Verdon/S12/160/32v"
type input "Verdon/S12/160/32v"
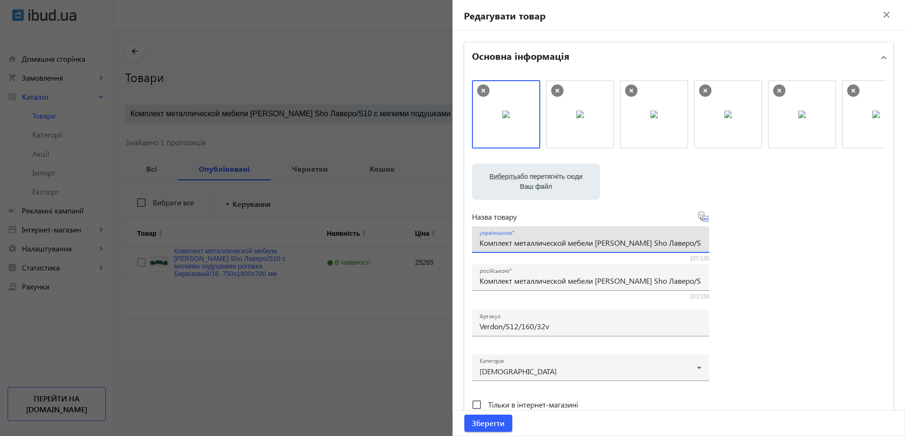
click at [510, 246] on input "Комплект металлической мебели [PERSON_NAME] Sho Лаверо/S10 с мягкими подушками …" at bounding box center [590, 243] width 222 height 10
paste input "'яких меблів Tobi Sho Вердон/S12 для дому, дачі, тераси, саду, офісу, велюр Тем…"
type input "Комплект м'яких меблів Tobi Sho Вердон/S12 для дому, дачі, тераси, саду, офісу,…"
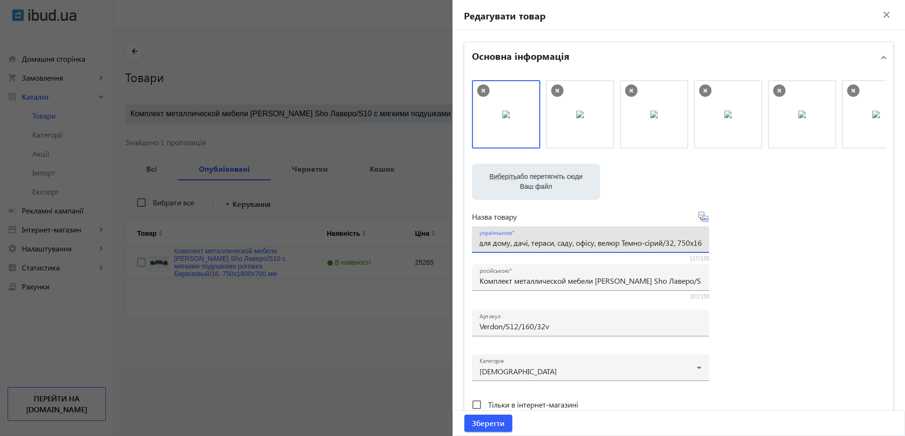
drag, startPoint x: 860, startPoint y: 244, endPoint x: 847, endPoint y: 244, distance: 13.3
click at [855, 244] on div "Виберіть або перетягніть сюди Ваш файл 30519689d35ffa311b0338024961925-e2ff8667…" at bounding box center [678, 257] width 413 height 355
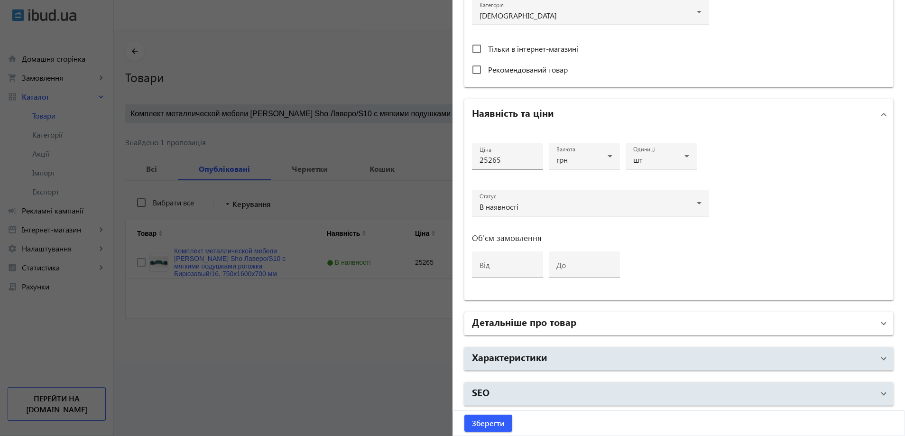
click at [501, 322] on h2 "Детальніше про товар" at bounding box center [524, 321] width 104 height 13
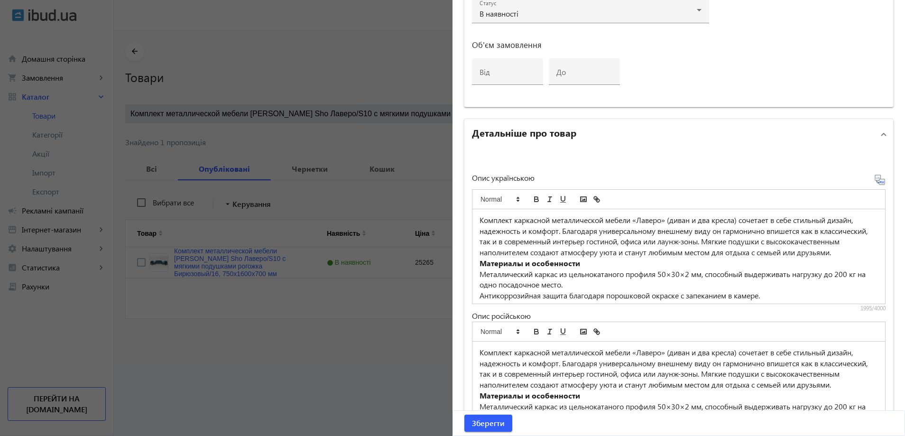
scroll to position [593, 0]
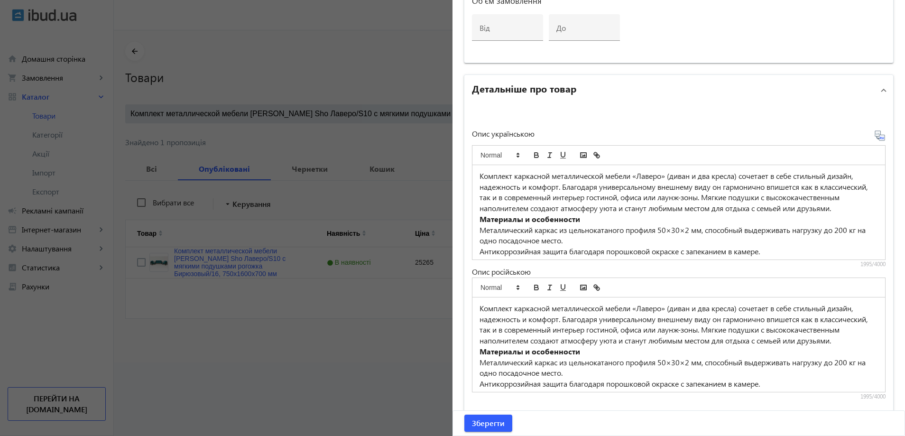
click at [548, 224] on strong "Материалы и особенности" at bounding box center [529, 219] width 101 height 10
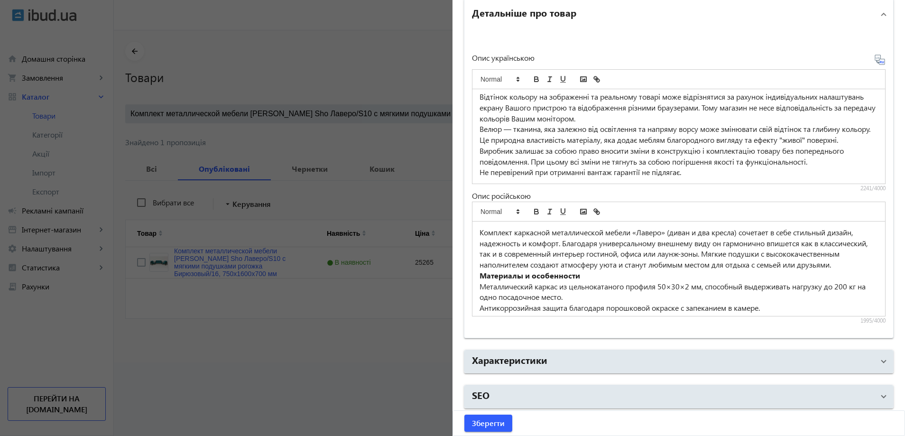
scroll to position [671, 0]
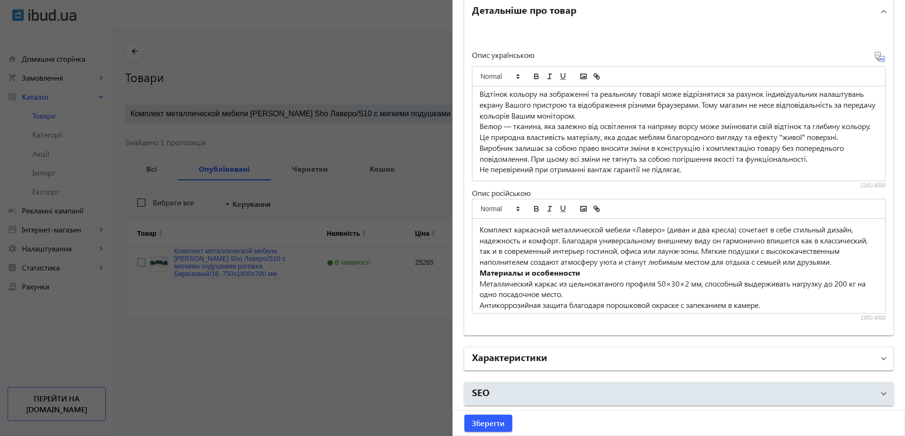
click at [531, 351] on h2 "Характеристики" at bounding box center [509, 356] width 75 height 13
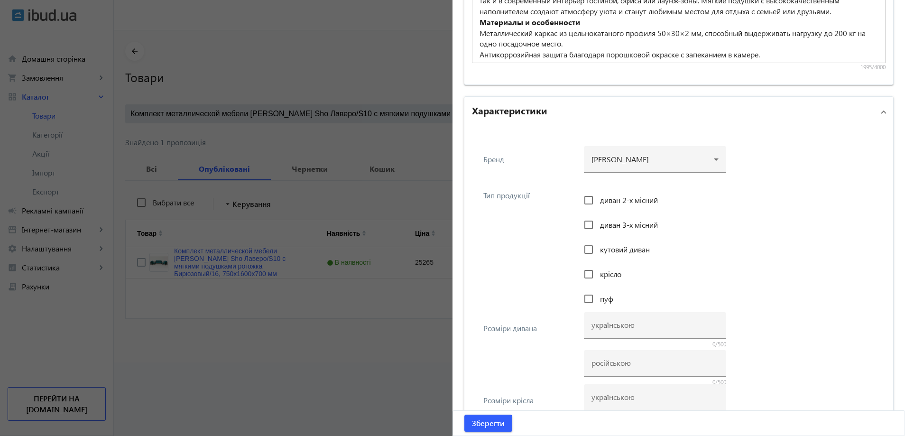
scroll to position [956, 0]
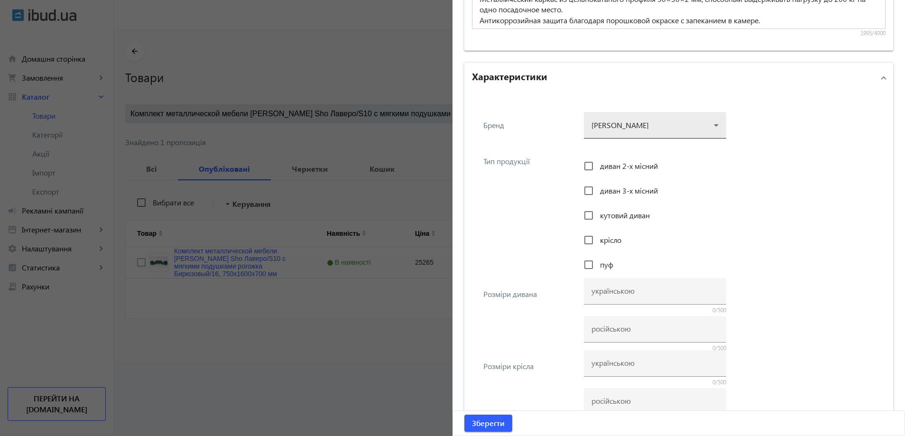
click at [629, 129] on div at bounding box center [654, 121] width 127 height 34
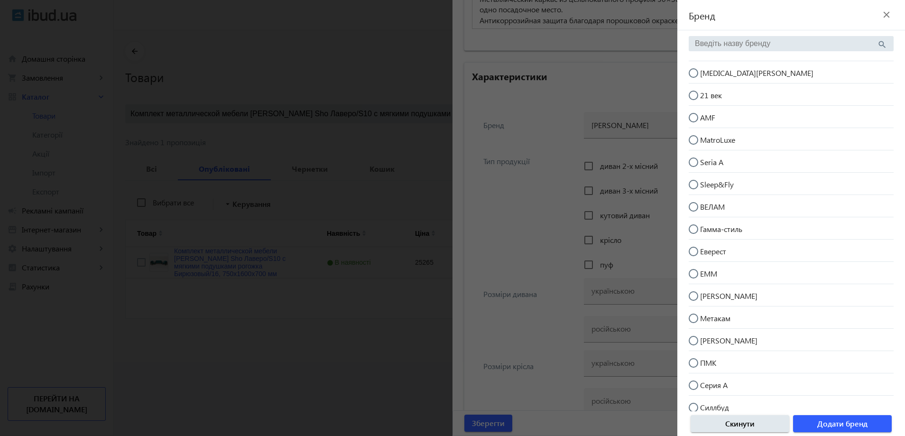
click at [743, 67] on mat-radio-button "[MEDICAL_DATA][PERSON_NAME]" at bounding box center [791, 72] width 205 height 18
radio input "true"
click at [833, 429] on span "Додати бренд" at bounding box center [842, 423] width 50 height 10
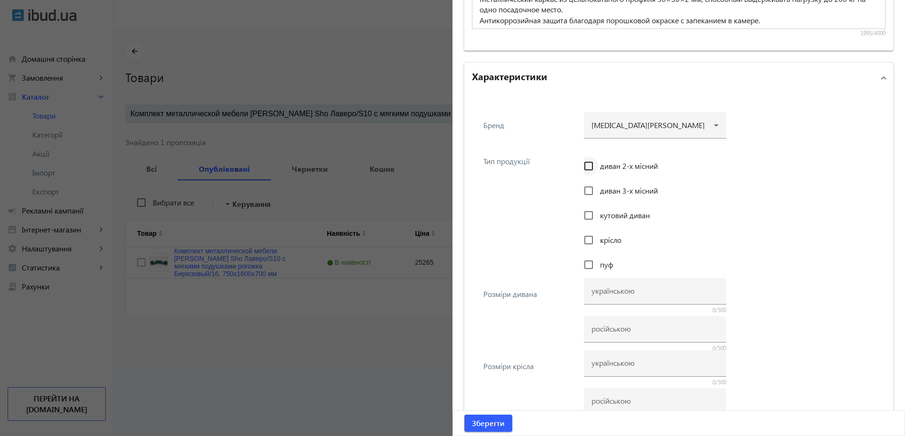
click at [597, 162] on div at bounding box center [588, 166] width 23 height 23
checkbox input "true"
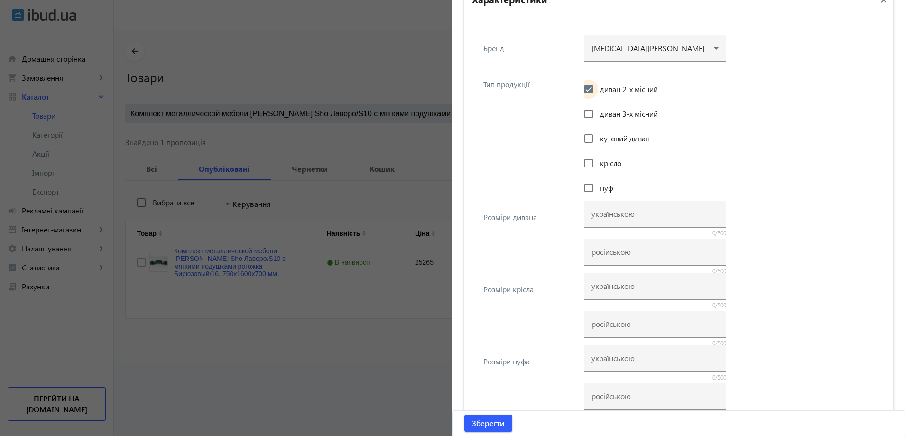
scroll to position [1043, 0]
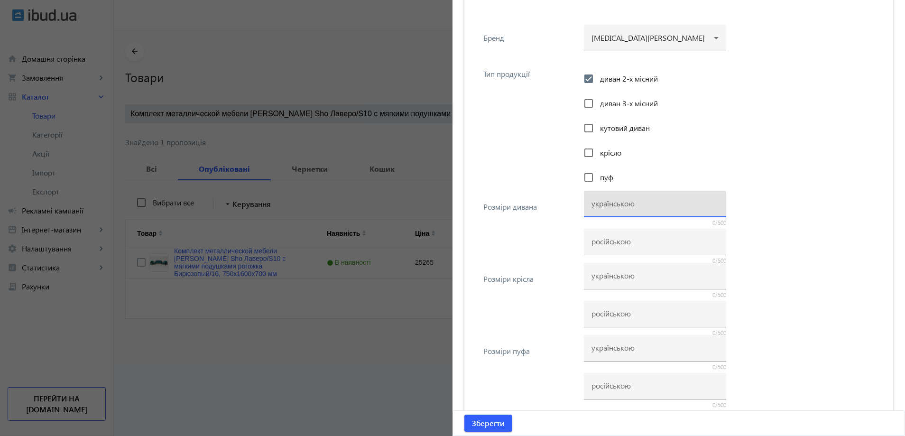
click at [611, 206] on input at bounding box center [654, 203] width 127 height 10
paste input "750х1600х700"
type input "750х1600х700"
click at [608, 240] on input at bounding box center [654, 241] width 127 height 10
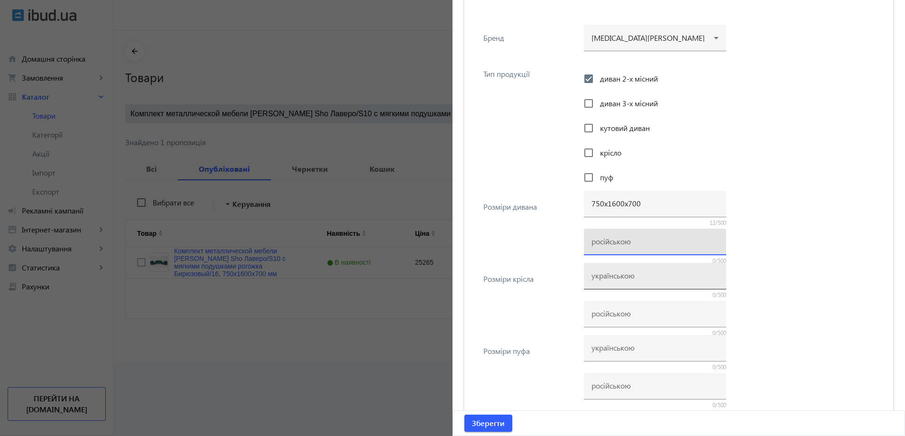
paste input "750х700х700"
type input "750х700х700"
click at [600, 276] on input at bounding box center [654, 275] width 127 height 10
paste input "750х700х700"
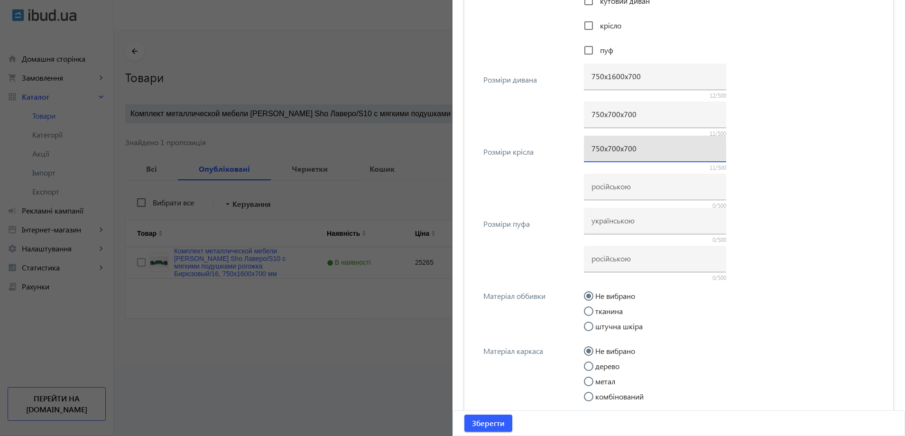
scroll to position [1185, 0]
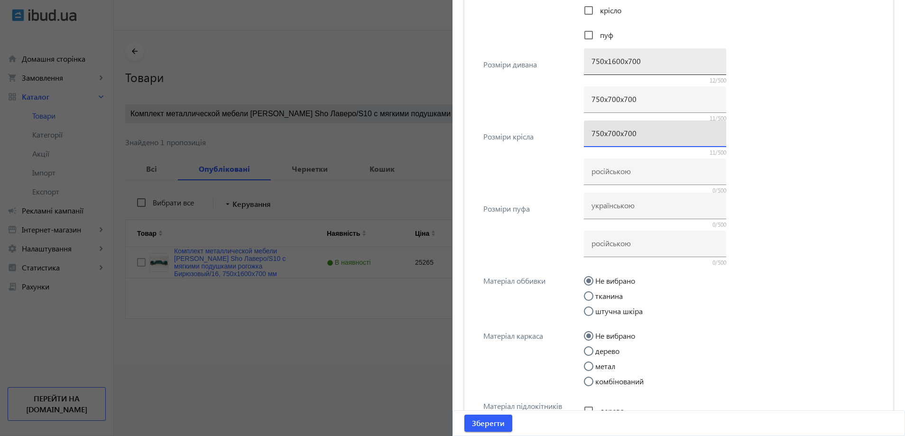
type input "750х700х700"
click at [631, 56] on input "750х1600х700" at bounding box center [654, 61] width 127 height 10
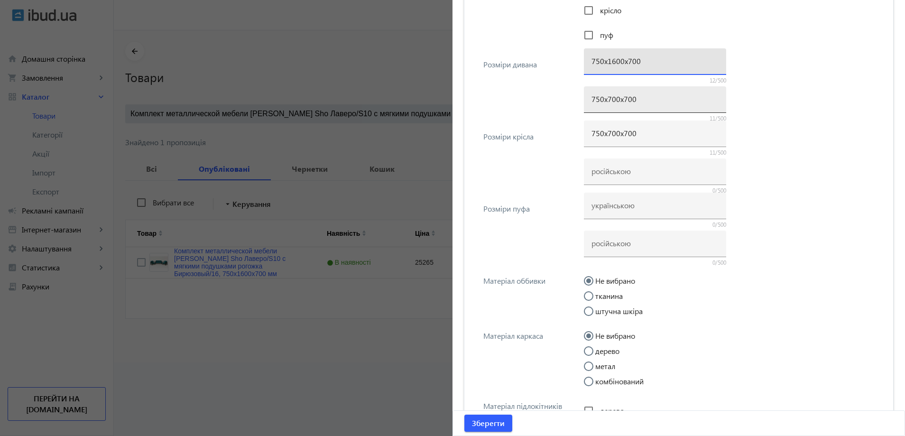
click at [643, 99] on input "750х700х700" at bounding box center [654, 99] width 127 height 10
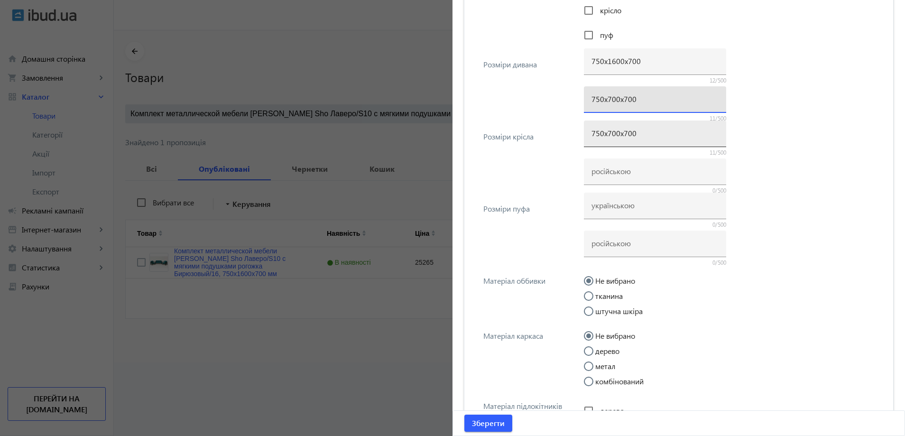
paste input "16"
type input "750х1600х700"
click at [626, 133] on input "750х700х700" at bounding box center [654, 133] width 127 height 10
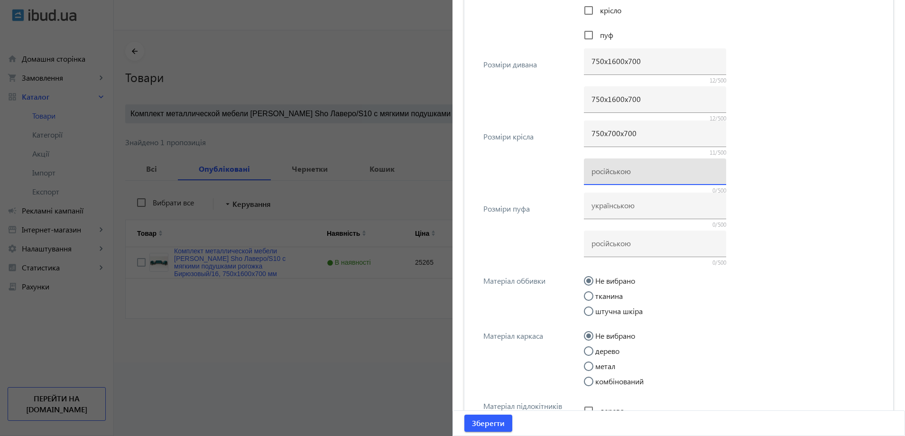
click at [615, 175] on input at bounding box center [654, 171] width 127 height 10
paste input "750х700х700"
type input "750х700х700"
click at [544, 200] on div "Розміри пуфа 0/500 0/500" at bounding box center [678, 230] width 413 height 72
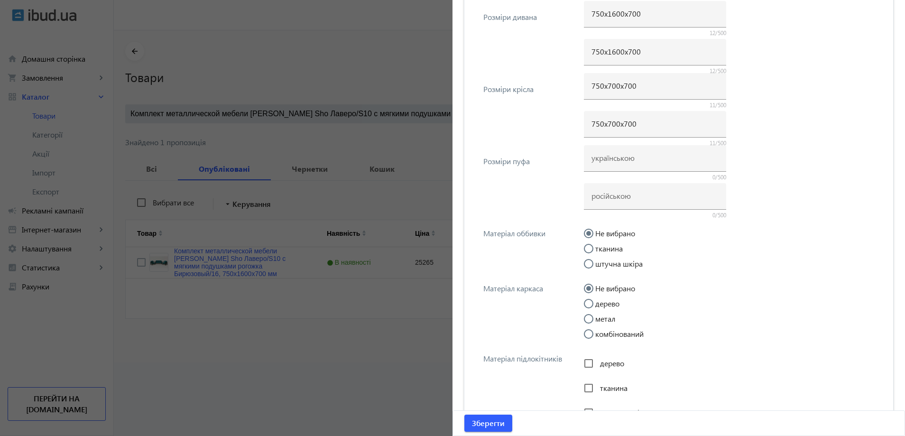
click at [588, 246] on input "тканина" at bounding box center [593, 253] width 19 height 19
radio input "true"
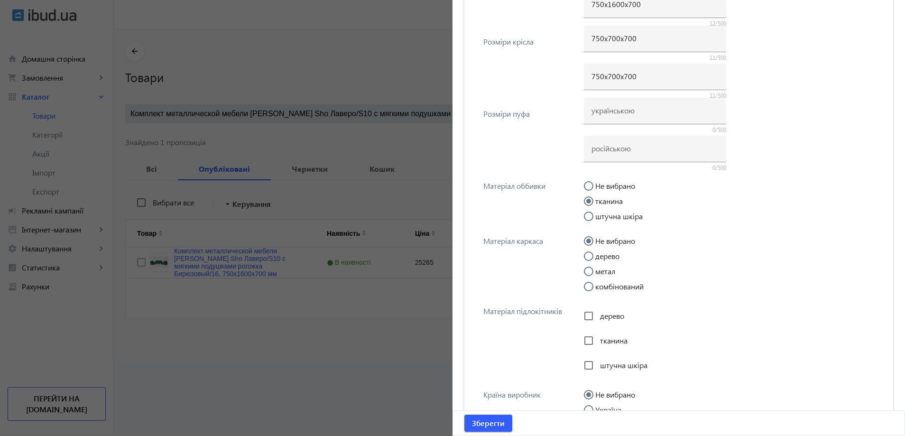
click at [595, 266] on div at bounding box center [588, 271] width 23 height 23
radio input "false"
radio input "true"
click at [595, 271] on input "метал" at bounding box center [593, 275] width 19 height 19
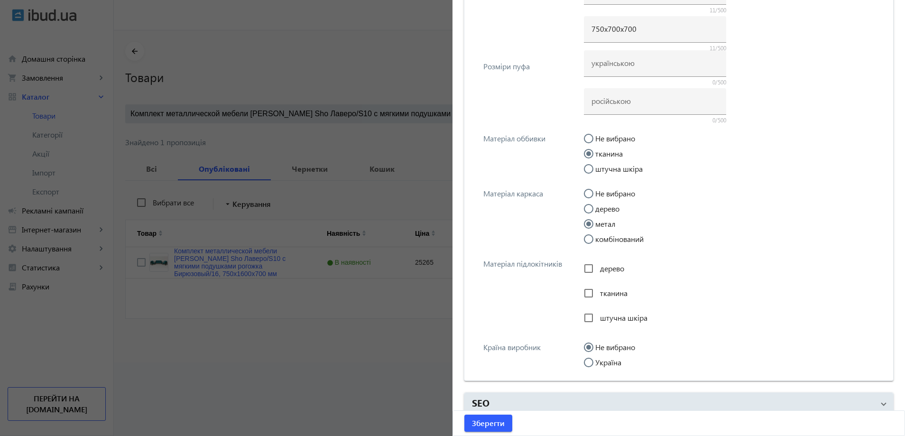
click at [594, 368] on input "Україна" at bounding box center [593, 367] width 19 height 19
radio input "true"
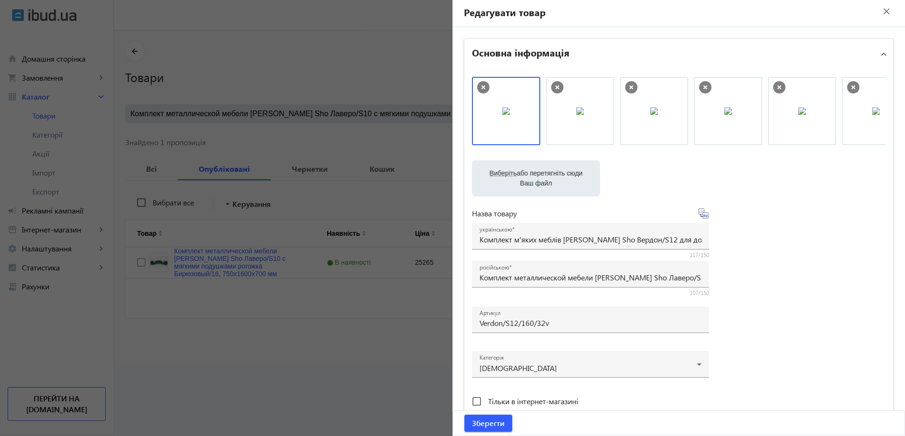
scroll to position [0, 0]
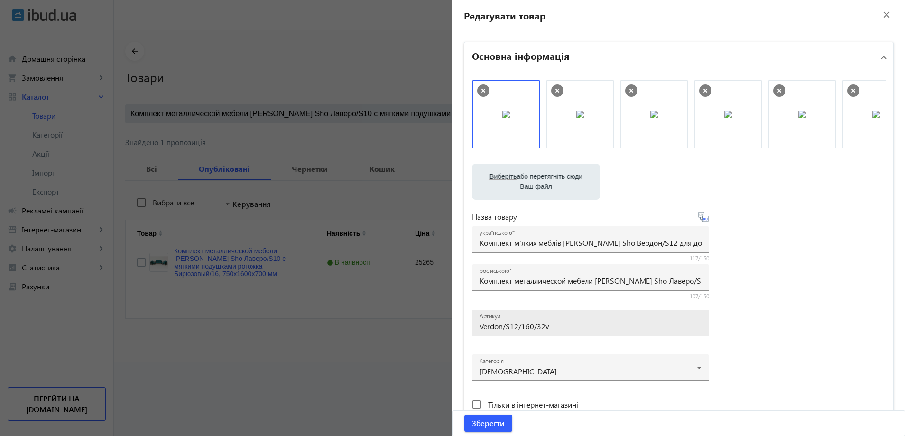
click at [535, 328] on input "Verdon/S12/160/32v" at bounding box center [590, 326] width 222 height 10
click at [489, 418] on span "Зберегти" at bounding box center [488, 423] width 33 height 10
